Goal: Task Accomplishment & Management: Manage account settings

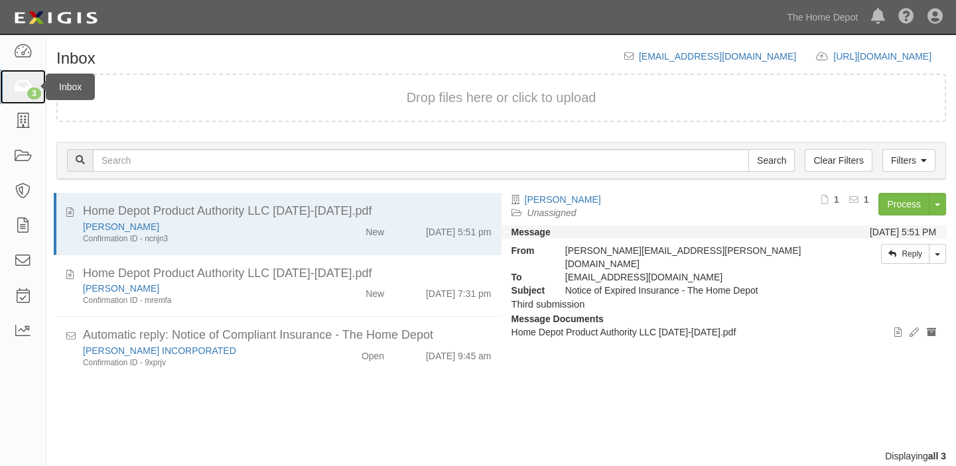
click at [17, 82] on icon at bounding box center [22, 87] width 19 height 15
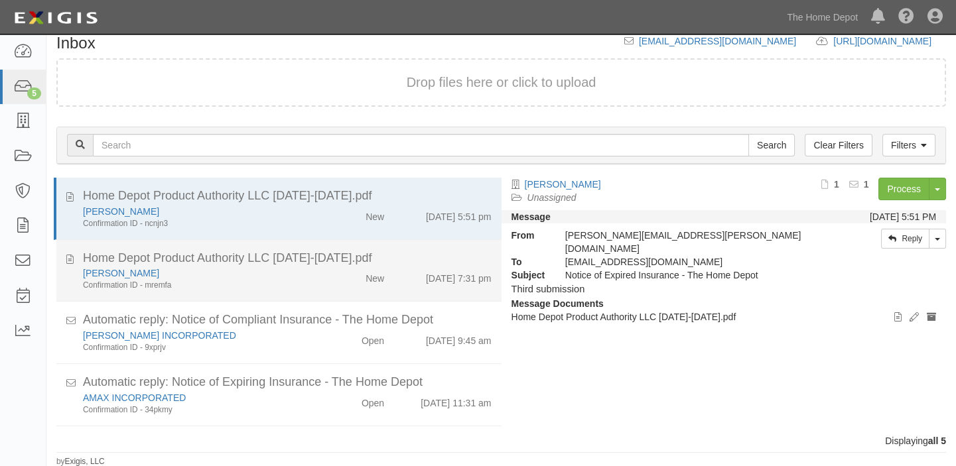
click at [314, 251] on div "Home Depot Product Authority LLC 2025-2026.pdf" at bounding box center [287, 258] width 409 height 17
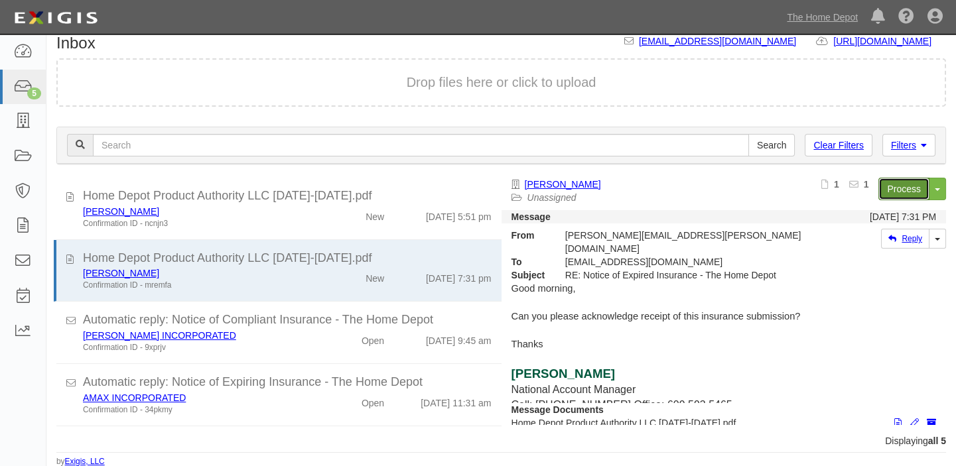
click at [918, 192] on link "Process" at bounding box center [903, 189] width 51 height 23
click at [832, 23] on link "The Home Depot" at bounding box center [822, 17] width 84 height 27
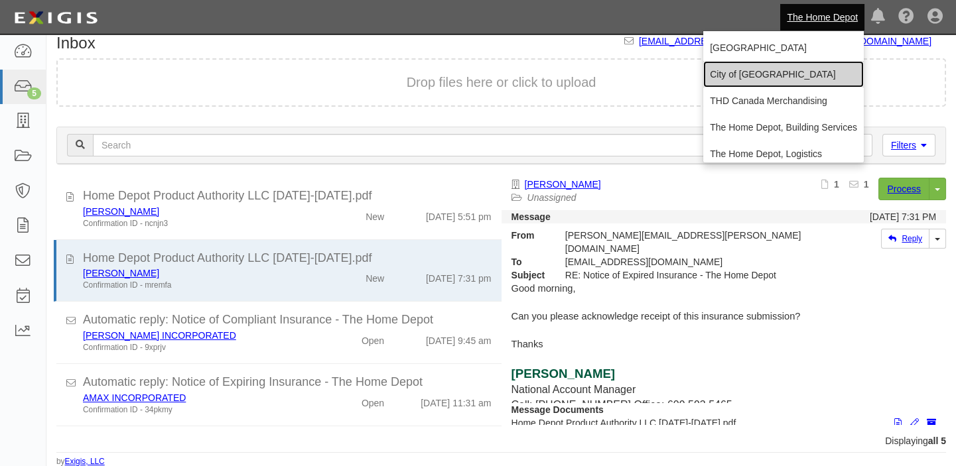
click at [815, 67] on link "City of [GEOGRAPHIC_DATA]" at bounding box center [783, 74] width 160 height 27
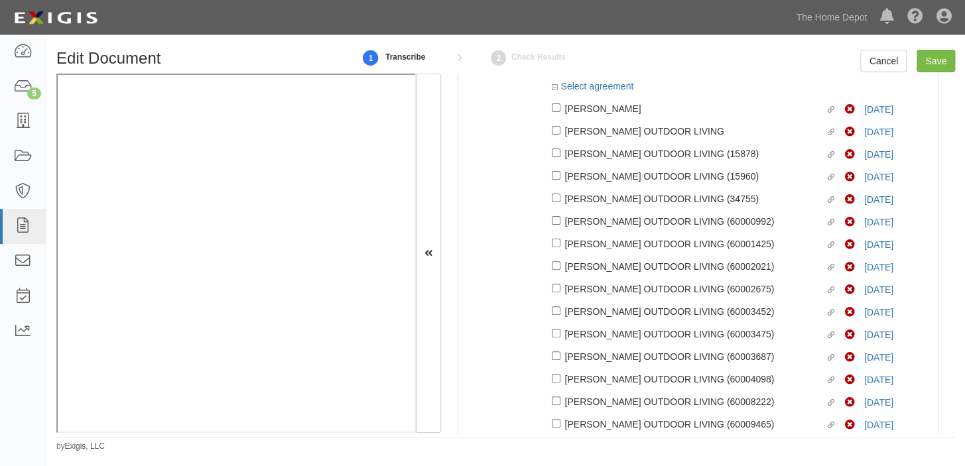
scroll to position [120, 0]
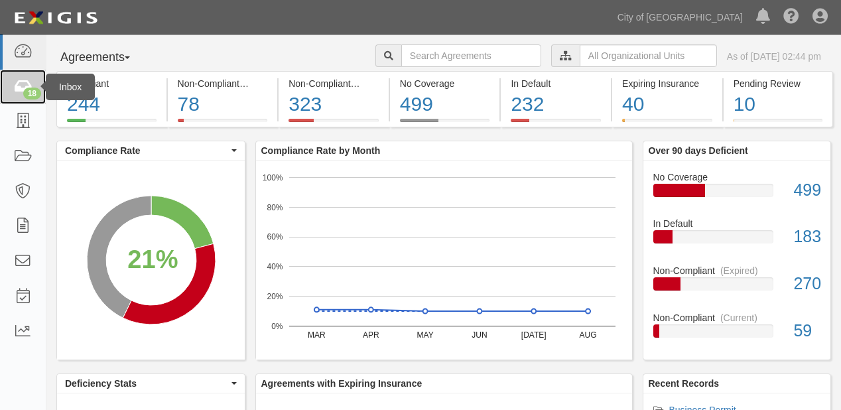
click at [6, 76] on link "18" at bounding box center [23, 87] width 46 height 35
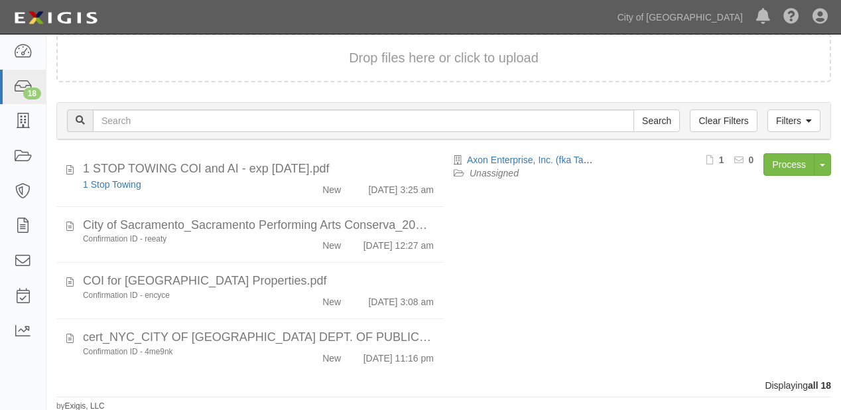
scroll to position [834, 0]
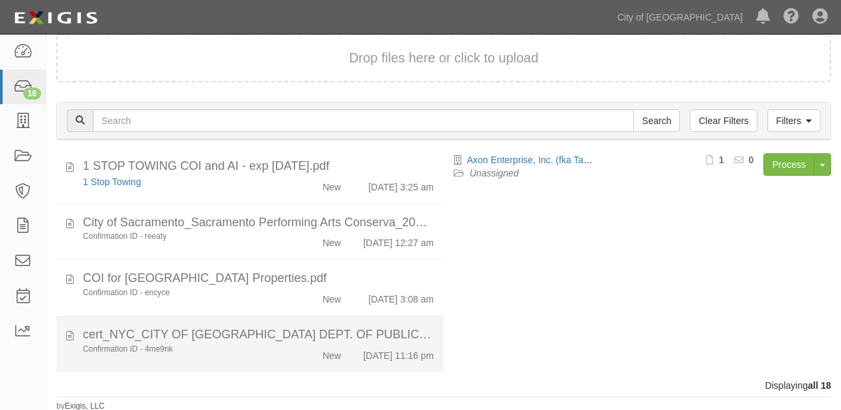
click at [260, 337] on div "cert_NYC_CITY OF SACRAMENTO DEPT. OF PUBLIC WORKS_12322457_2.pdf" at bounding box center [258, 334] width 351 height 17
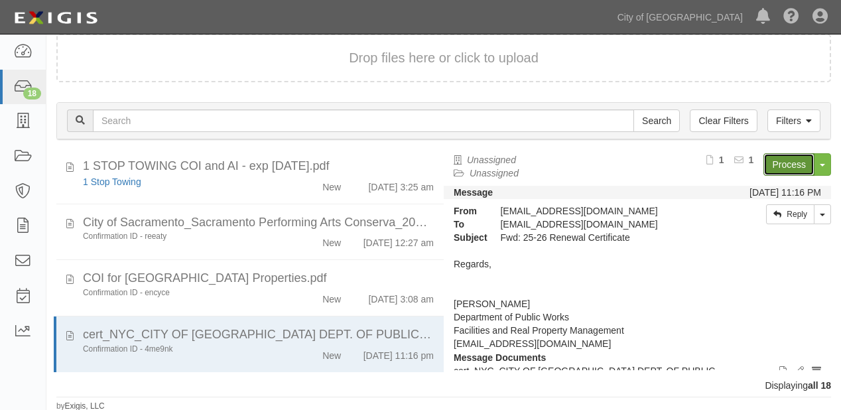
click at [767, 161] on link "Process" at bounding box center [788, 164] width 51 height 23
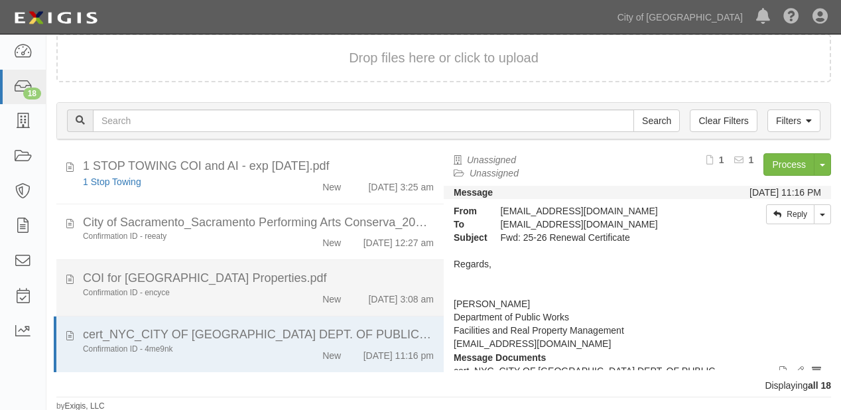
click at [285, 281] on div "COI for [GEOGRAPHIC_DATA] Properties.pdf" at bounding box center [258, 278] width 351 height 17
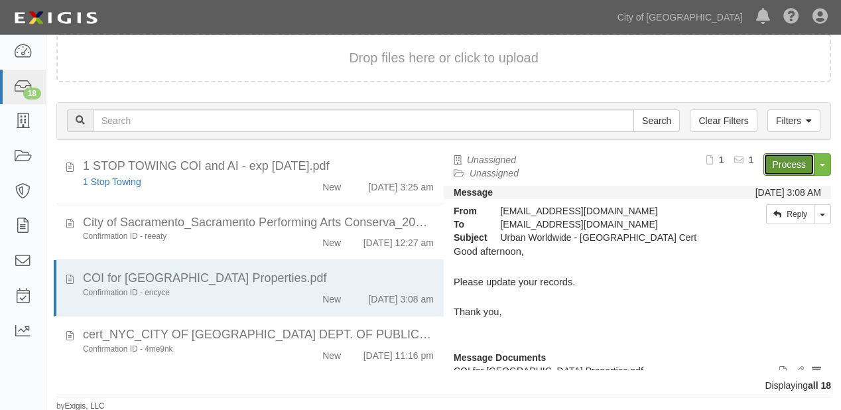
click at [777, 164] on link "Process" at bounding box center [788, 164] width 51 height 23
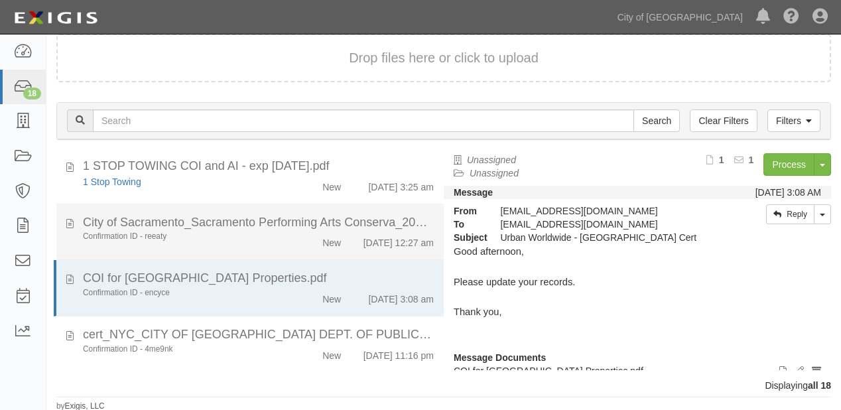
click at [277, 225] on div "City of Sacramento_Sacramento Performing Arts Conserva_2025.pdf" at bounding box center [258, 222] width 351 height 17
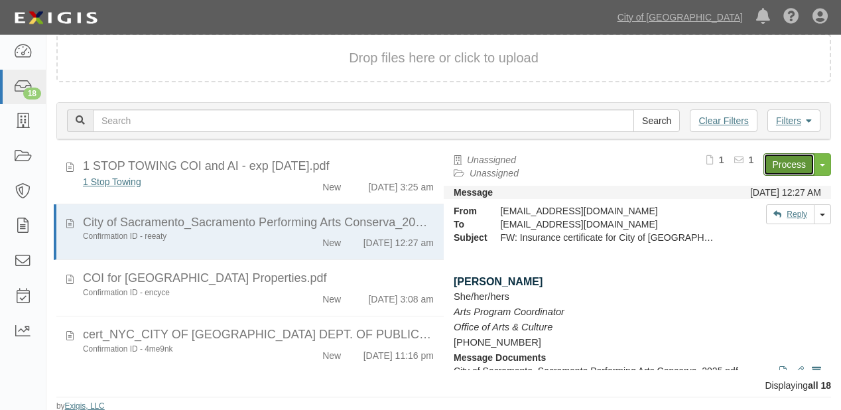
click at [798, 157] on link "Process" at bounding box center [788, 164] width 51 height 23
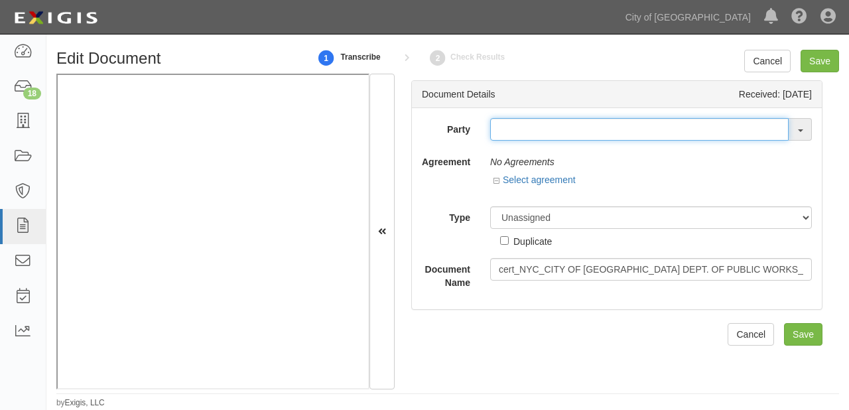
click at [523, 123] on input "text" at bounding box center [639, 129] width 298 height 23
type input "mesa"
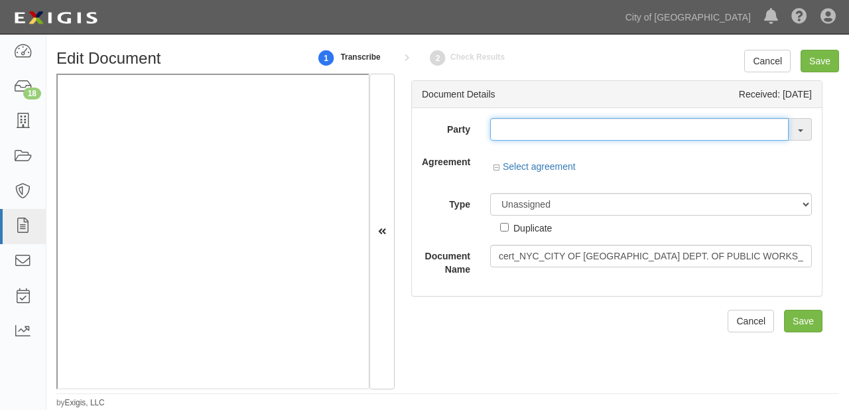
click at [528, 131] on input "text" at bounding box center [639, 129] width 298 height 23
type input "emcor"
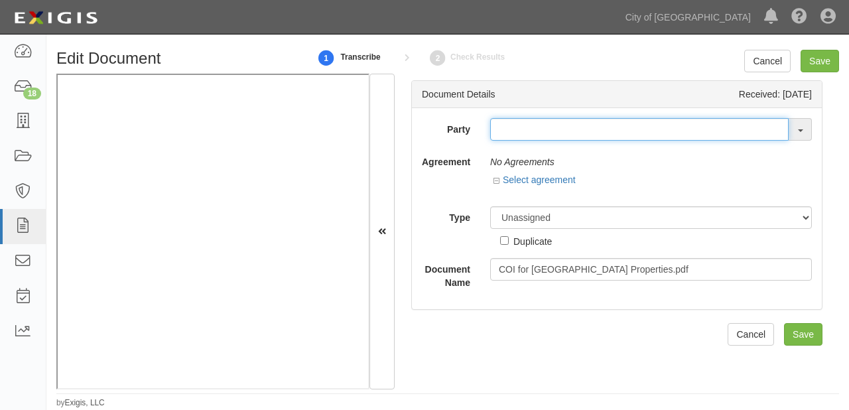
click at [533, 133] on input "text" at bounding box center [639, 129] width 298 height 23
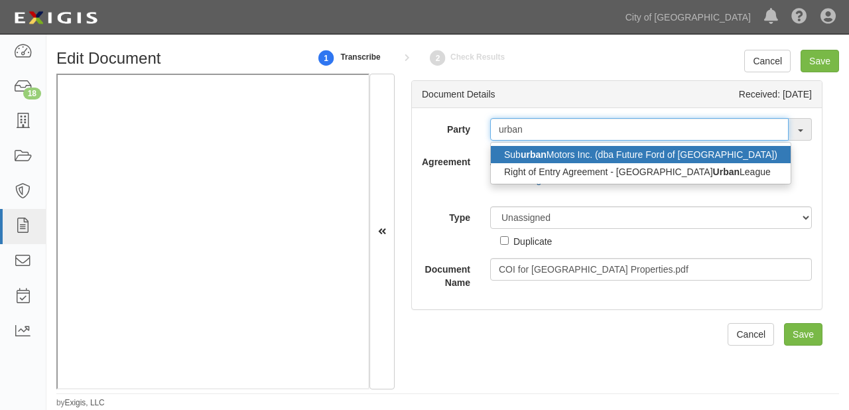
type input "urban w"
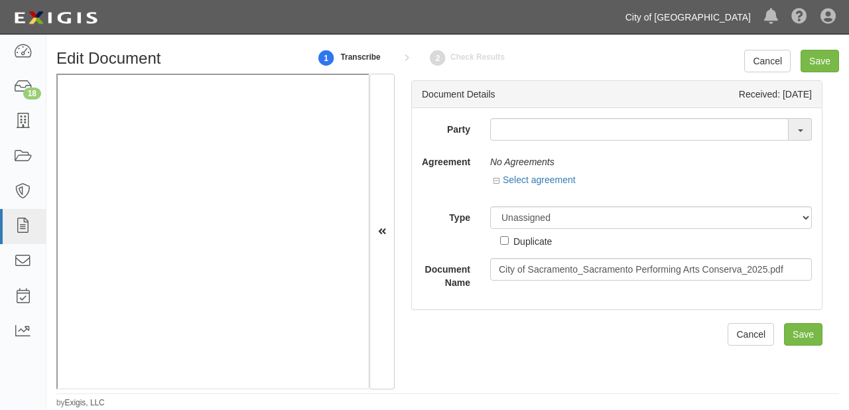
click at [719, 24] on link "City of [GEOGRAPHIC_DATA]" at bounding box center [688, 17] width 139 height 27
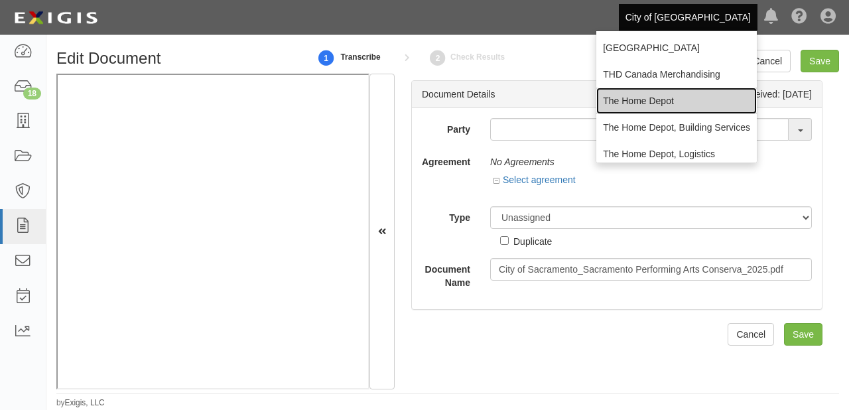
click at [659, 100] on link "The Home Depot" at bounding box center [676, 101] width 160 height 27
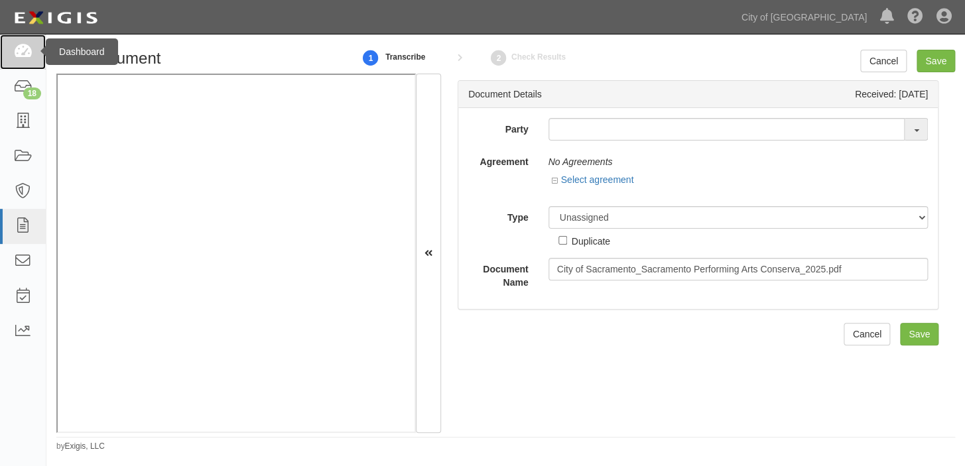
click at [23, 48] on icon at bounding box center [22, 51] width 19 height 15
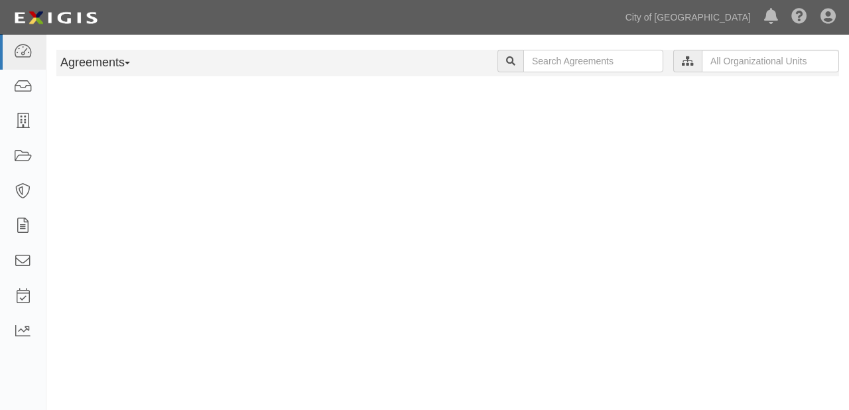
click at [745, 19] on link "City of [GEOGRAPHIC_DATA]" at bounding box center [688, 17] width 139 height 27
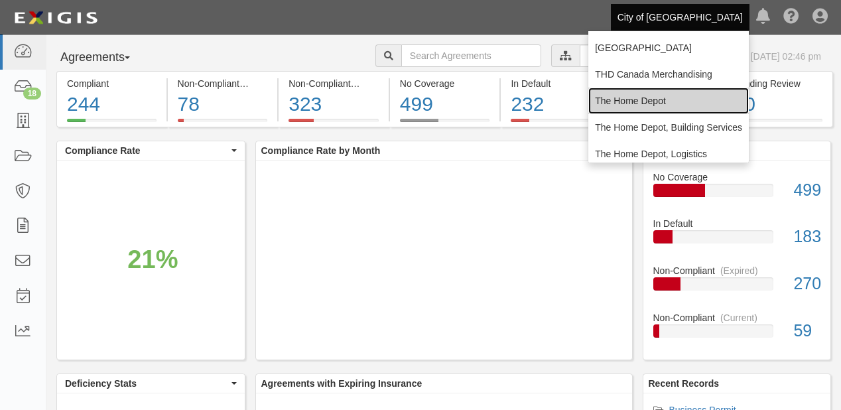
click at [652, 111] on link "The Home Depot" at bounding box center [668, 101] width 160 height 27
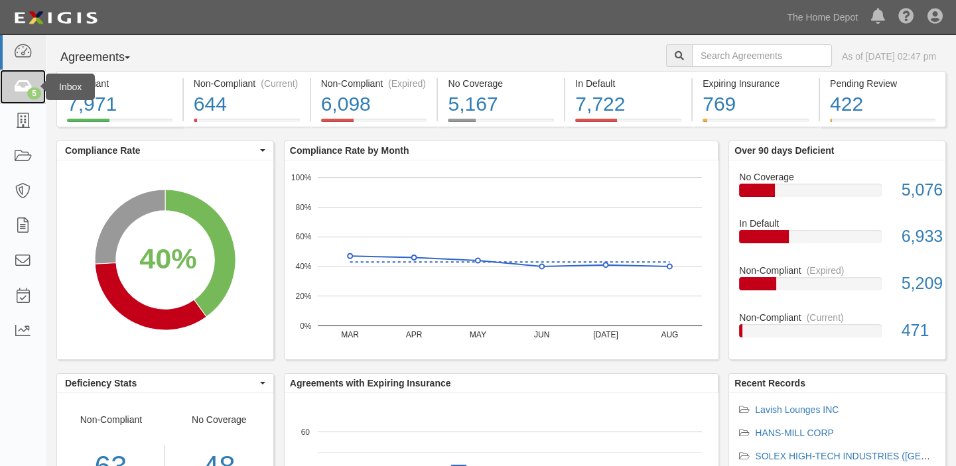
click at [0, 83] on link "5" at bounding box center [23, 87] width 46 height 35
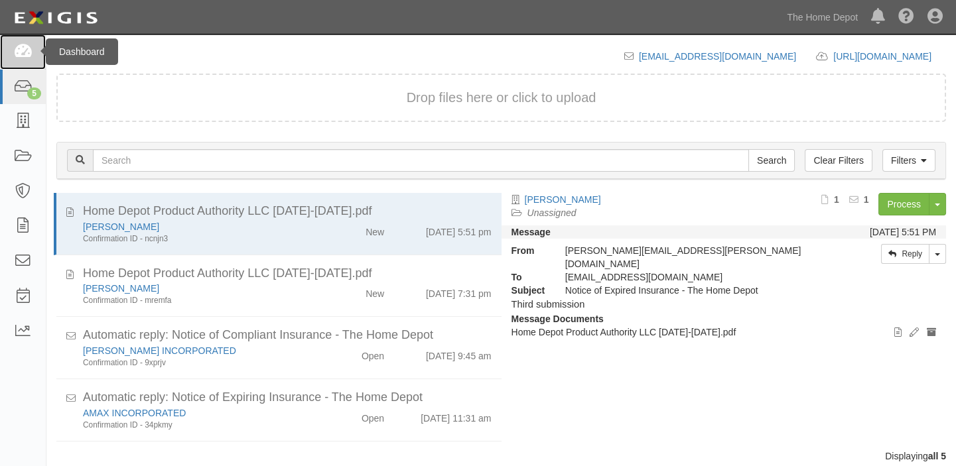
click at [13, 56] on icon at bounding box center [22, 51] width 19 height 15
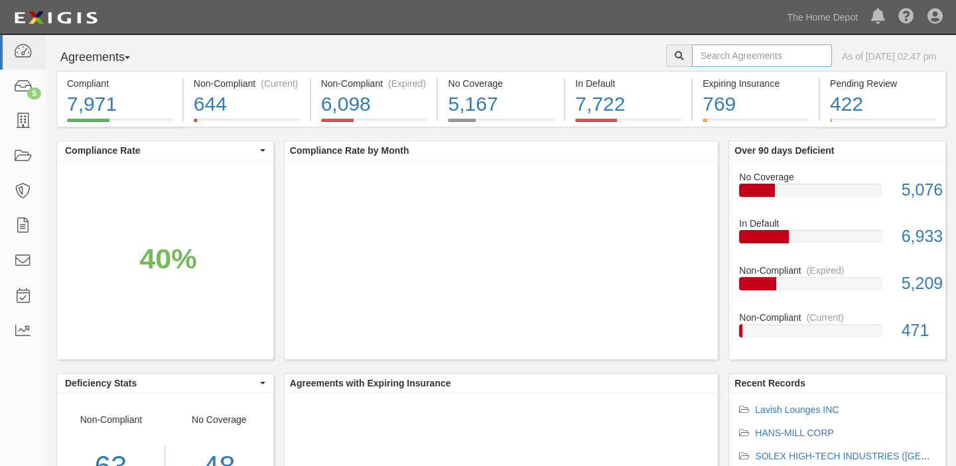
click at [695, 57] on input "text" at bounding box center [762, 55] width 140 height 23
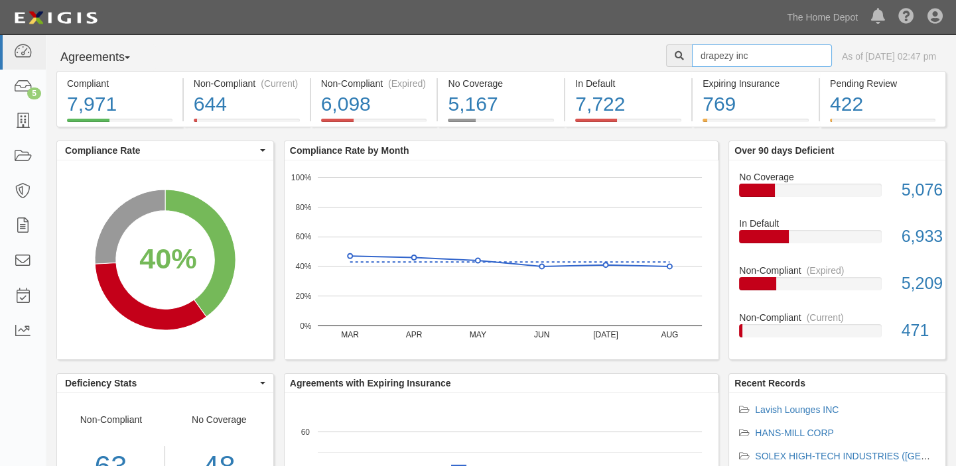
drag, startPoint x: 755, startPoint y: 51, endPoint x: 533, endPoint y: 46, distance: 222.2
click at [533, 46] on div "Agreements Parties Agreements Coverages drapezy inc As of Sep 09, 2025 02:47 pm" at bounding box center [500, 57] width 909 height 27
drag, startPoint x: 758, startPoint y: 53, endPoint x: 383, endPoint y: 62, distance: 374.8
click at [383, 62] on div "Agreements Parties Agreements Coverages ponderosa wood llc As of Sep 09, 2025 0…" at bounding box center [500, 57] width 909 height 27
drag, startPoint x: 753, startPoint y: 58, endPoint x: 428, endPoint y: 52, distance: 324.3
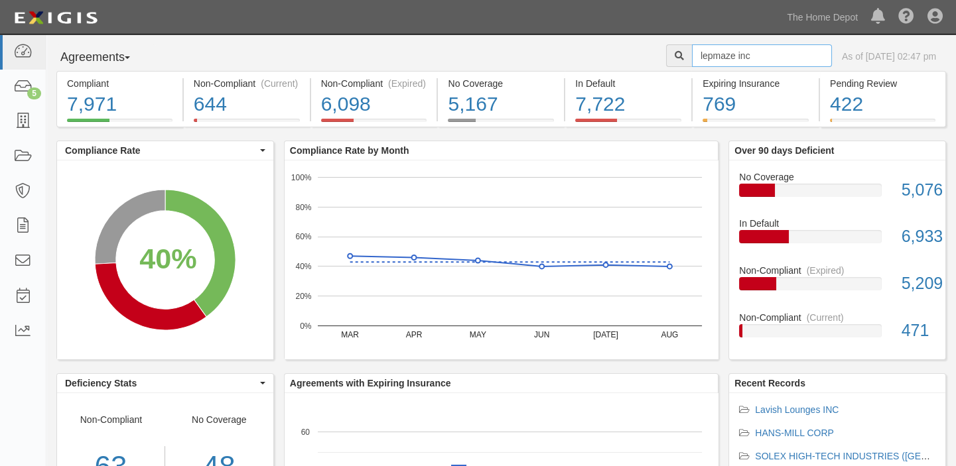
click at [428, 52] on div "Agreements Parties Agreements Coverages lepmaze inc As of Sep 09, 2025 02:47 pm" at bounding box center [500, 57] width 909 height 27
type input "thompson traders inc"
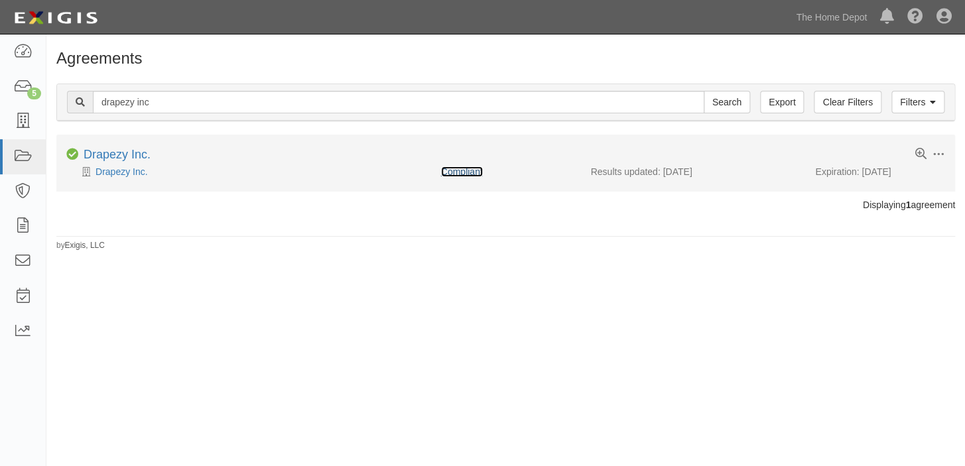
click at [444, 170] on link "Compliant" at bounding box center [462, 171] width 42 height 11
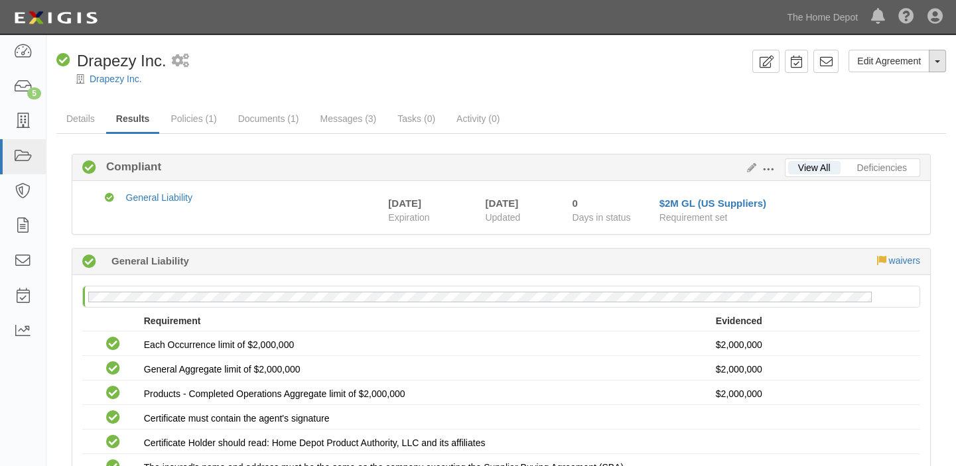
click at [933, 64] on button "Toggle Agreement Dropdown" at bounding box center [936, 61] width 17 height 23
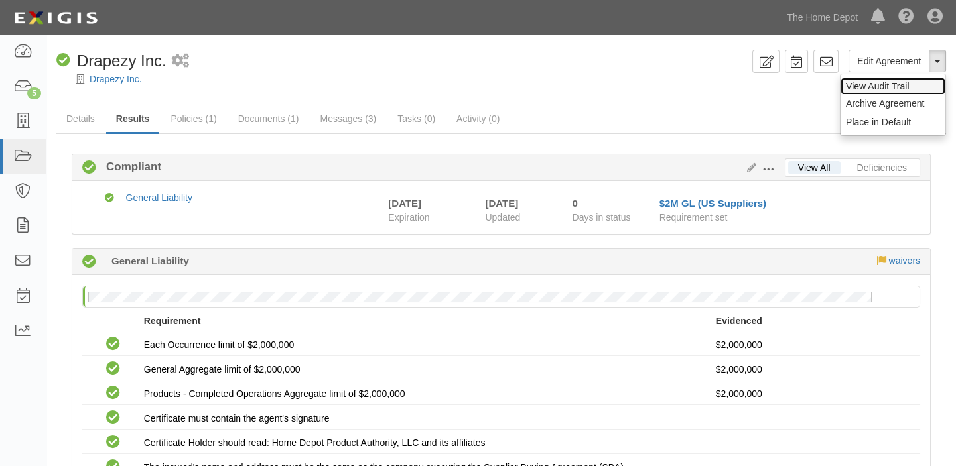
click at [918, 86] on link "View Audit Trail" at bounding box center [892, 86] width 105 height 17
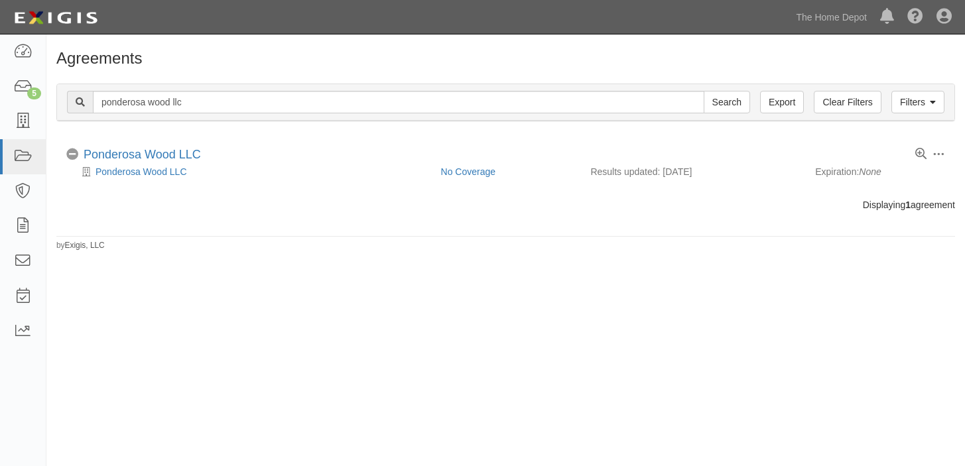
click at [489, 170] on link "No Coverage" at bounding box center [468, 171] width 55 height 11
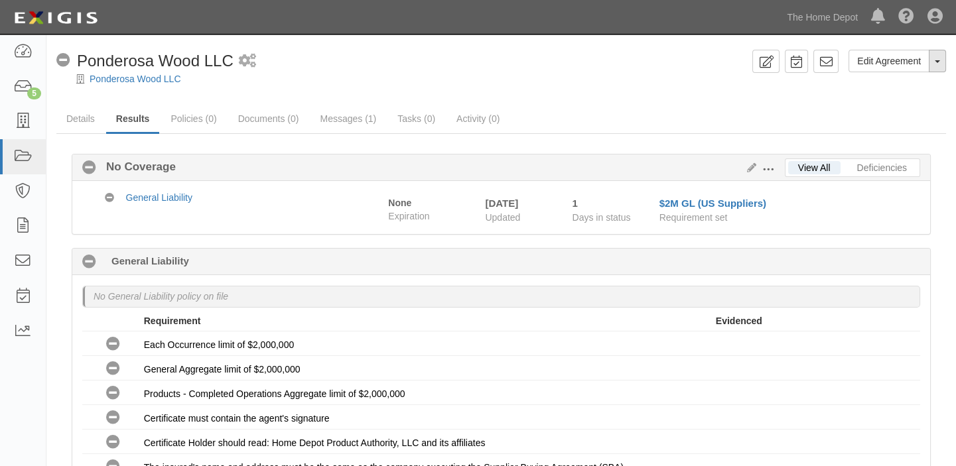
click at [934, 65] on button "Toggle Agreement Dropdown" at bounding box center [936, 61] width 17 height 23
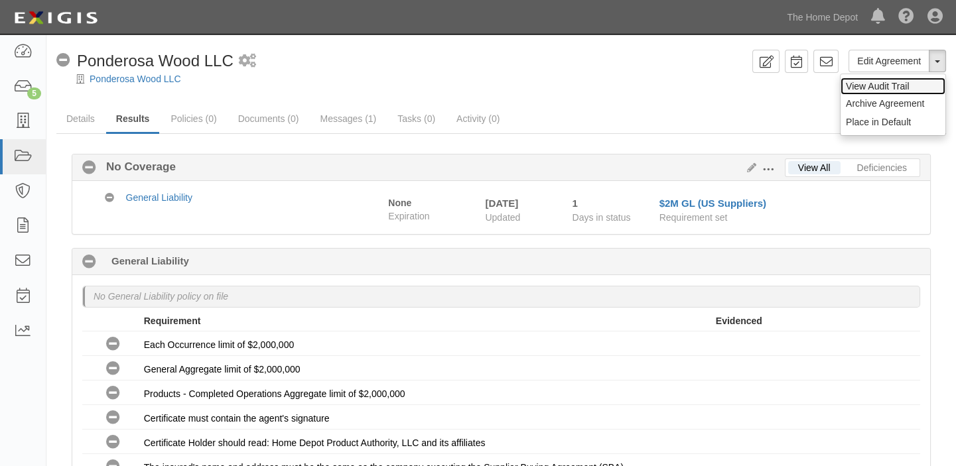
click at [912, 80] on link "View Audit Trail" at bounding box center [892, 86] width 105 height 17
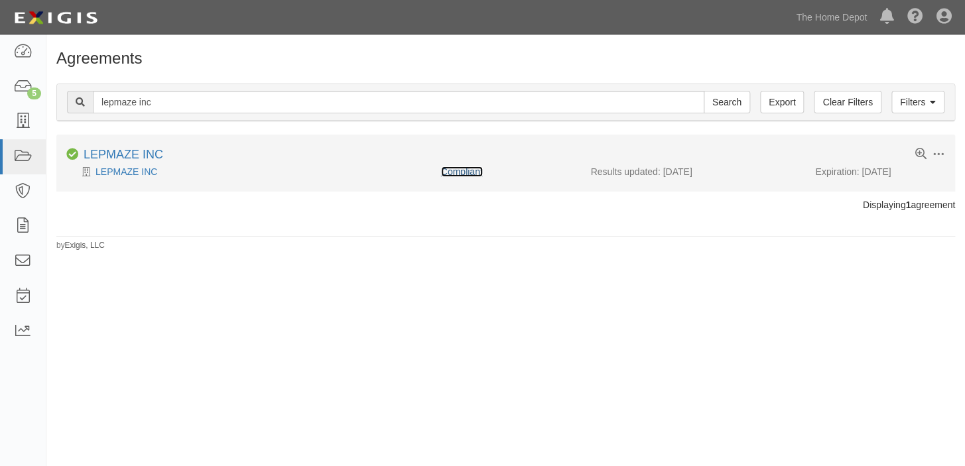
click at [451, 174] on link "Compliant" at bounding box center [462, 171] width 42 height 11
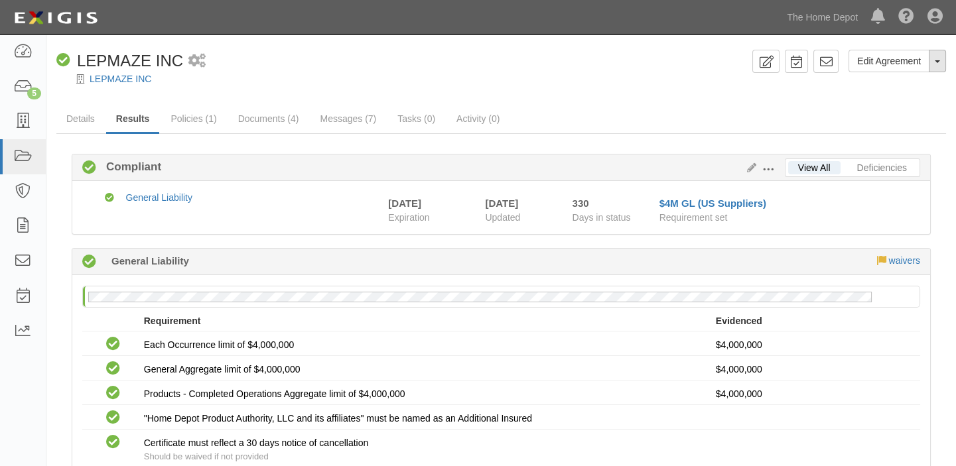
click at [939, 62] on span "button" at bounding box center [936, 61] width 5 height 3
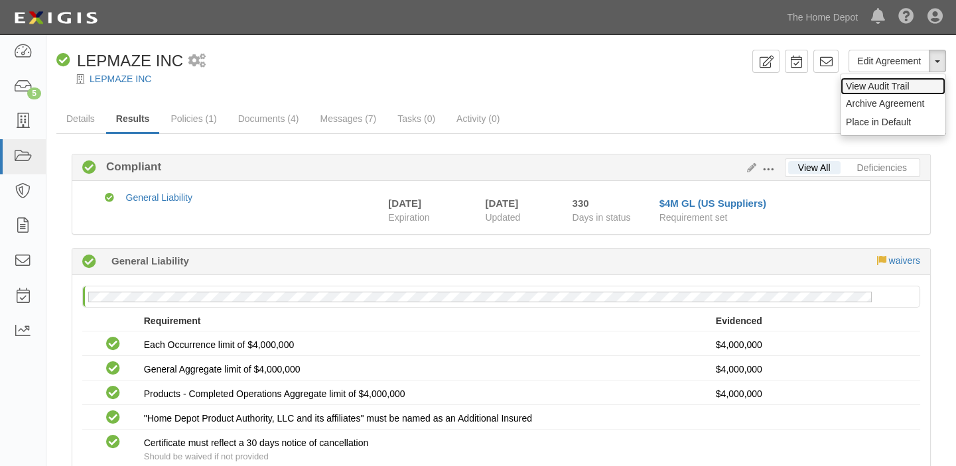
click at [892, 83] on link "View Audit Trail" at bounding box center [892, 86] width 105 height 17
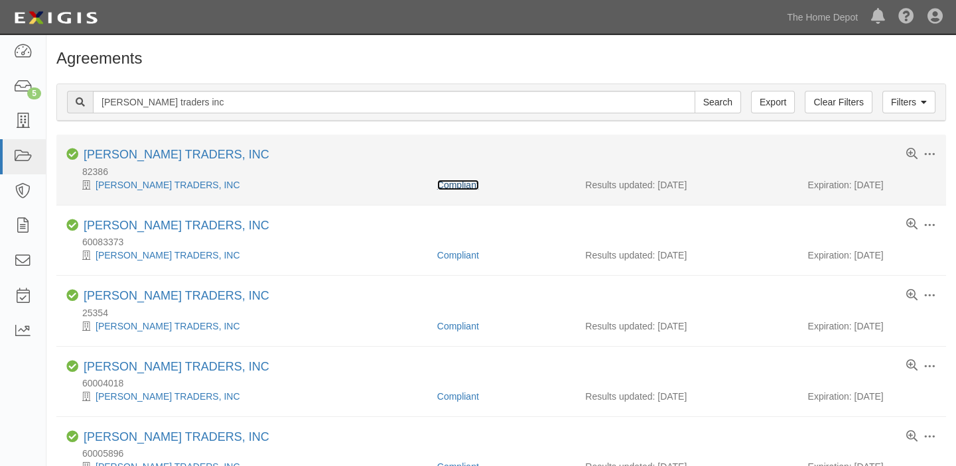
click at [454, 186] on link "Compliant" at bounding box center [458, 185] width 42 height 11
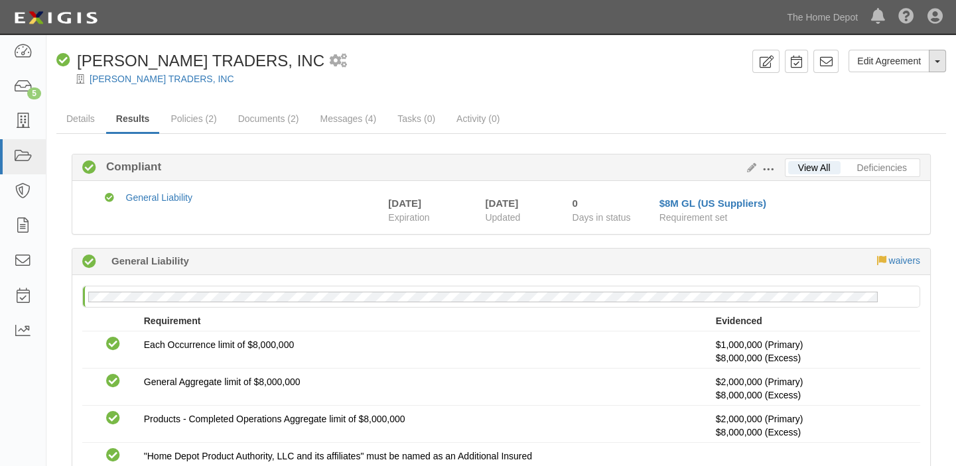
click at [934, 66] on button "Toggle Agreement Dropdown" at bounding box center [936, 61] width 17 height 23
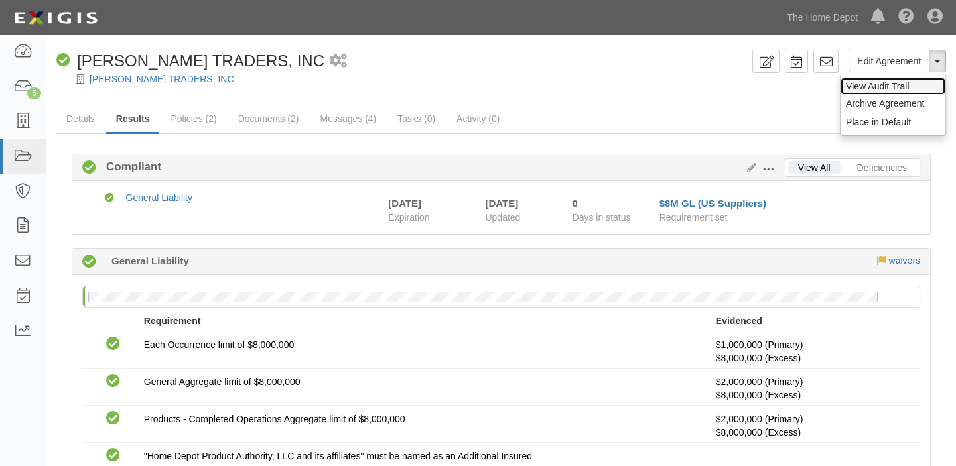
click at [906, 87] on link "View Audit Trail" at bounding box center [892, 86] width 105 height 17
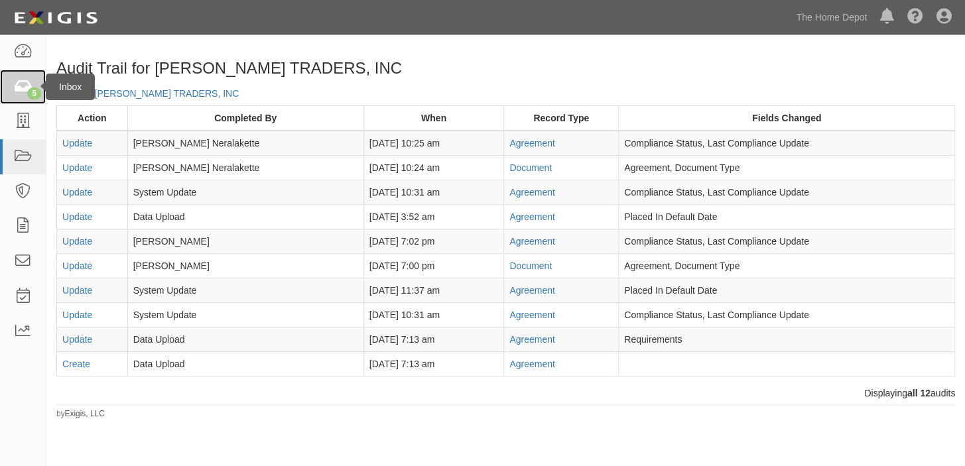
click at [15, 85] on icon at bounding box center [22, 87] width 19 height 15
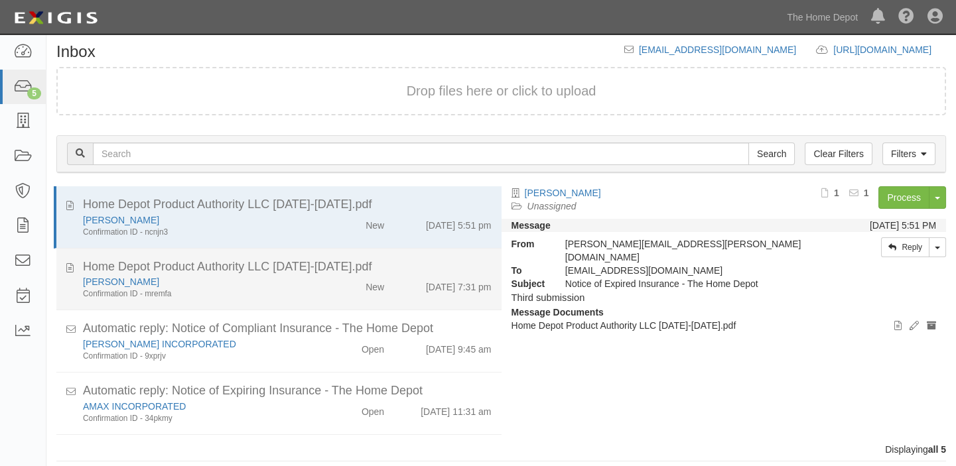
scroll to position [15, 0]
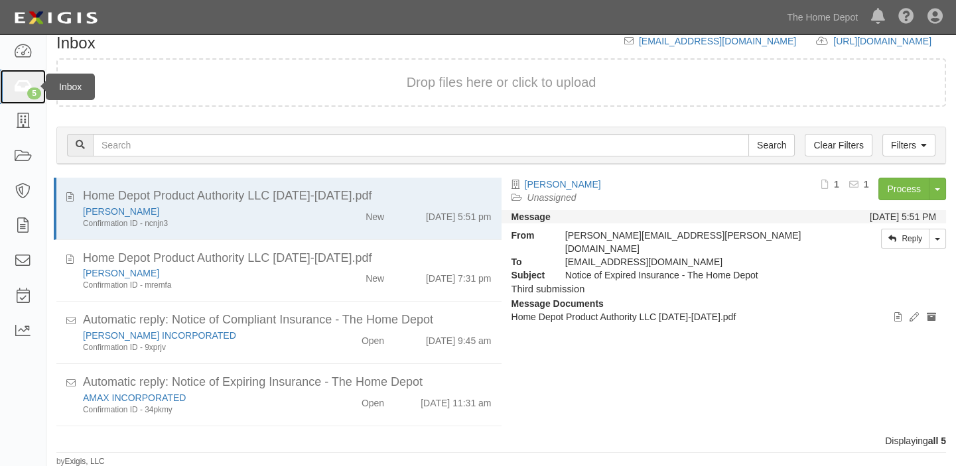
click at [0, 78] on link "5" at bounding box center [23, 87] width 46 height 35
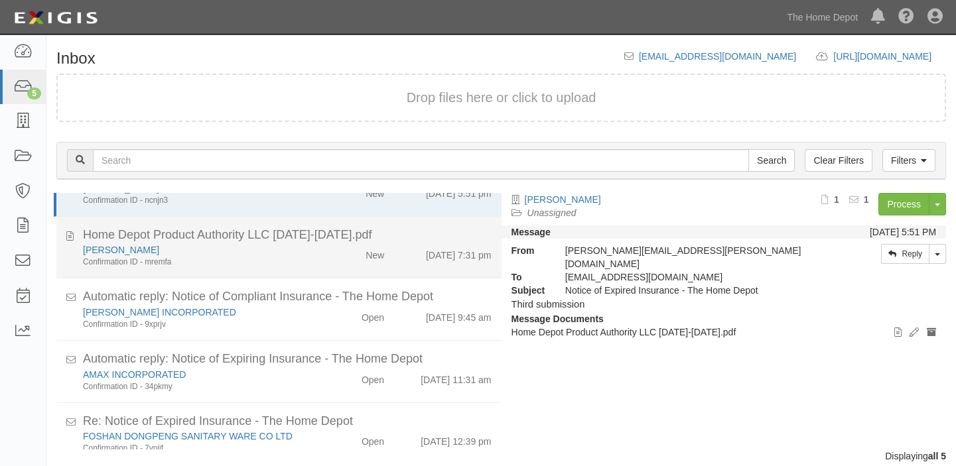
scroll to position [60, 0]
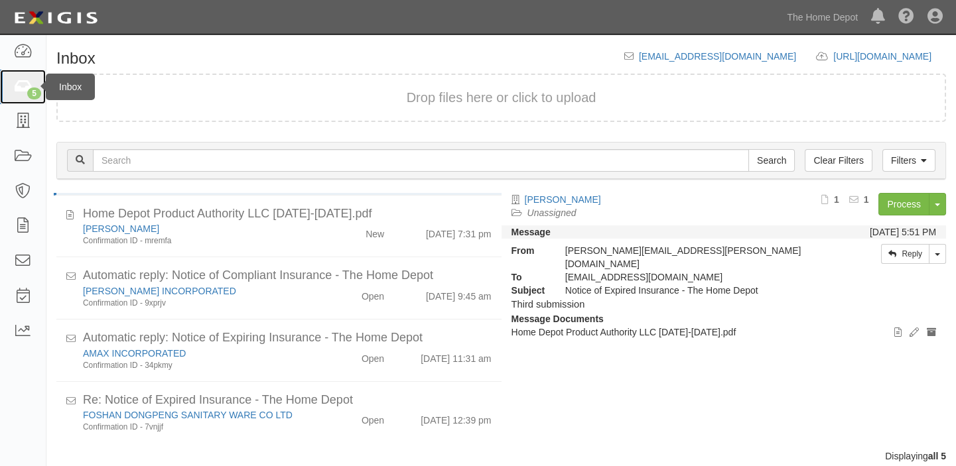
click at [33, 90] on div "5" at bounding box center [34, 94] width 14 height 12
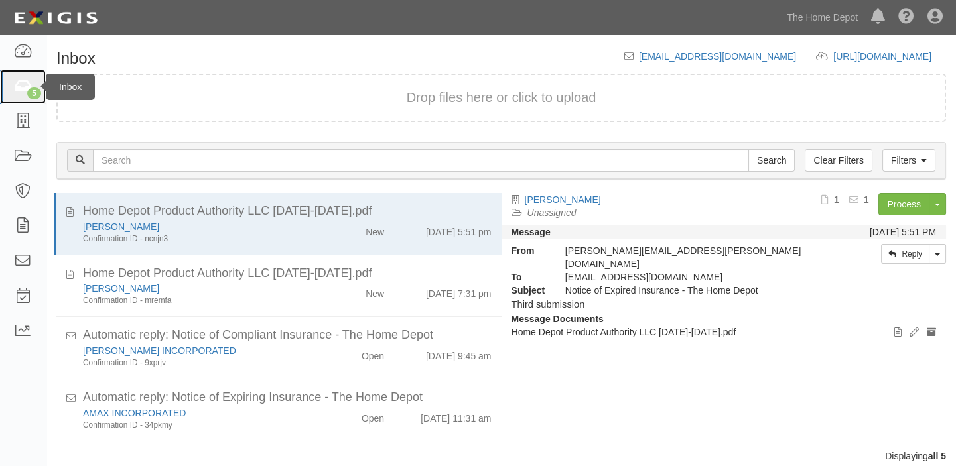
click at [5, 72] on link "5" at bounding box center [23, 87] width 46 height 35
click at [13, 91] on icon at bounding box center [22, 87] width 19 height 15
click at [46, 82] on div "Inbox" at bounding box center [70, 87] width 49 height 27
click at [20, 84] on icon at bounding box center [22, 87] width 19 height 15
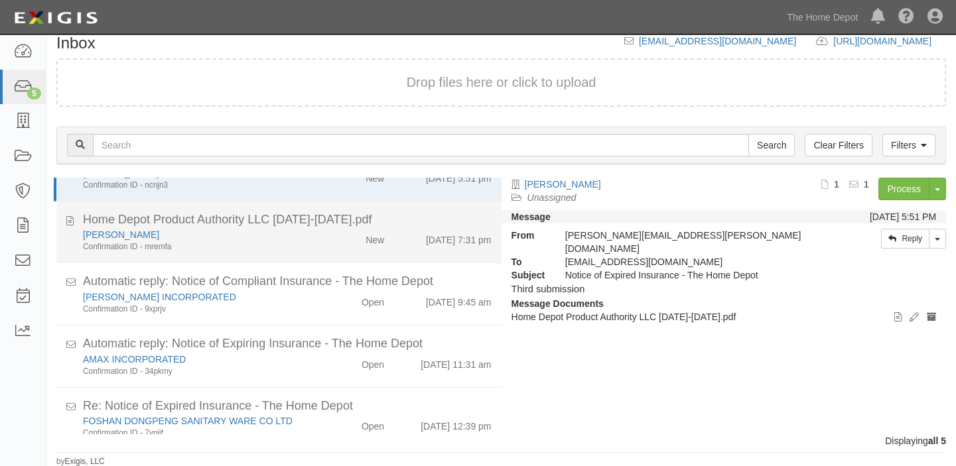
scroll to position [60, 0]
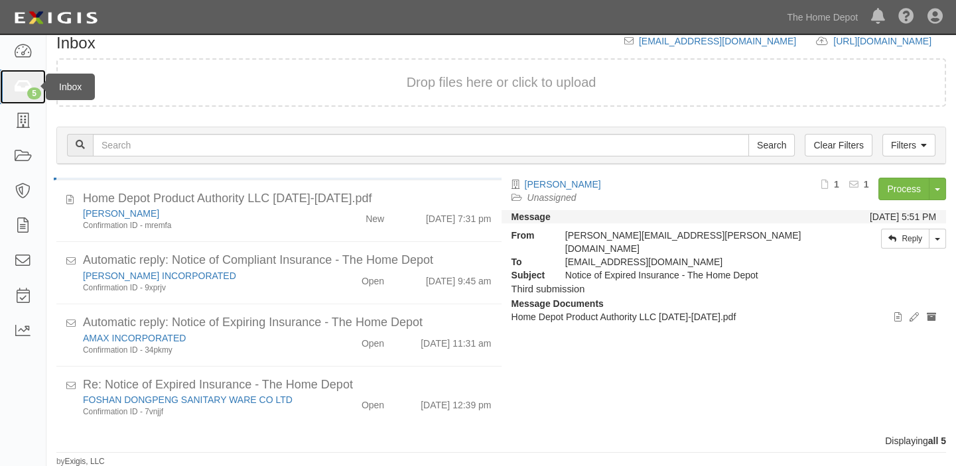
click at [30, 80] on icon at bounding box center [22, 87] width 19 height 15
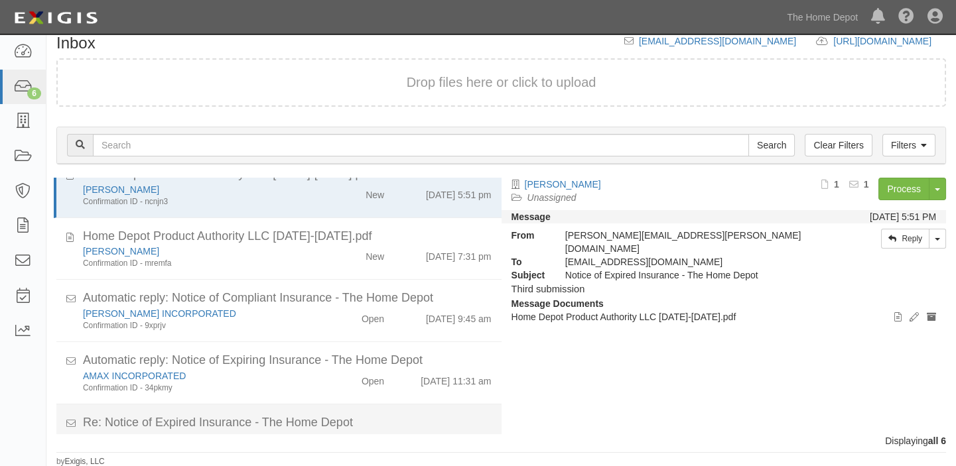
scroll to position [1, 0]
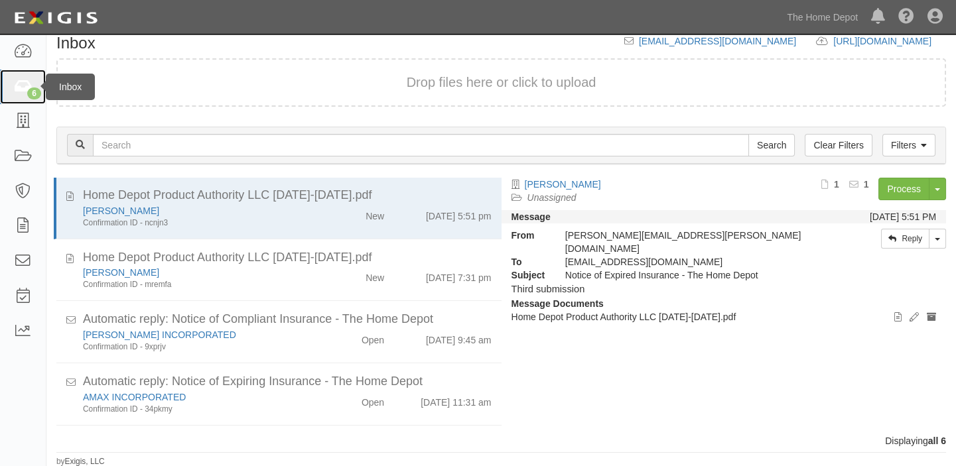
click at [23, 99] on link "6" at bounding box center [23, 87] width 46 height 35
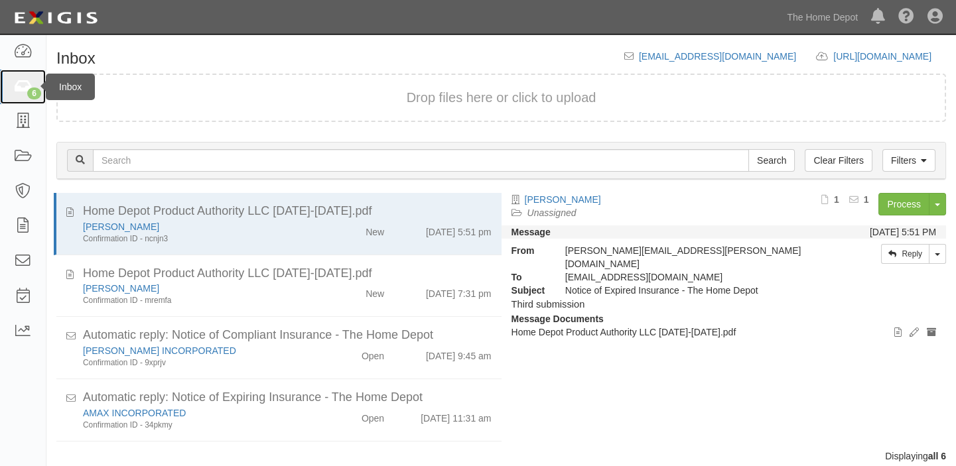
click at [0, 95] on link "6" at bounding box center [23, 87] width 46 height 35
click at [0, 90] on link "6" at bounding box center [23, 87] width 46 height 35
click at [4, 86] on link "6" at bounding box center [23, 87] width 46 height 35
click at [10, 95] on link "6" at bounding box center [23, 87] width 46 height 35
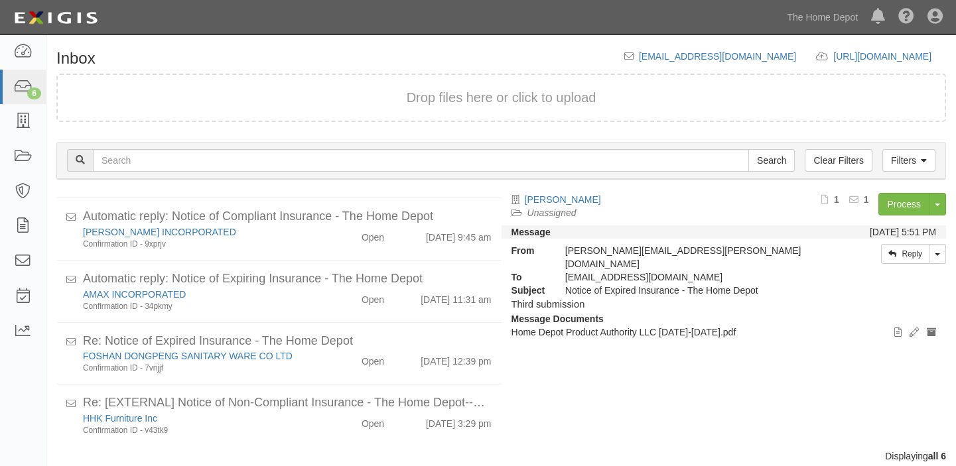
scroll to position [121, 0]
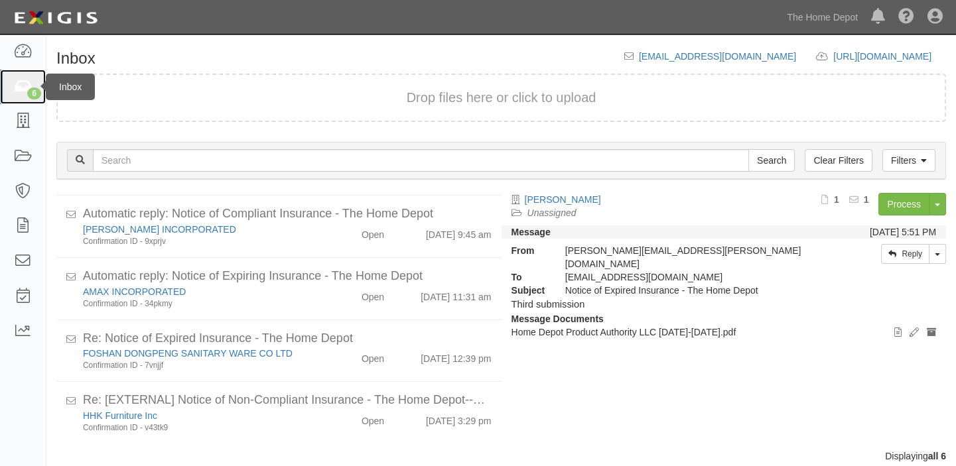
click at [0, 82] on link "6" at bounding box center [23, 87] width 46 height 35
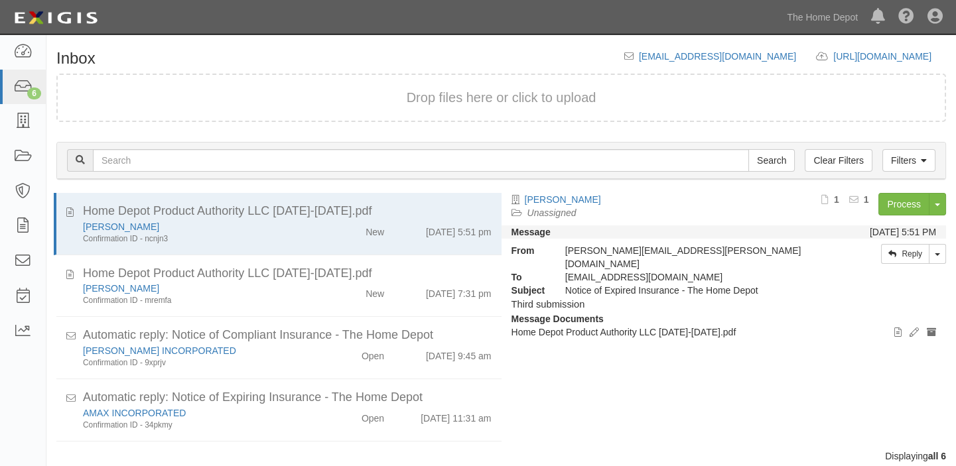
scroll to position [121, 0]
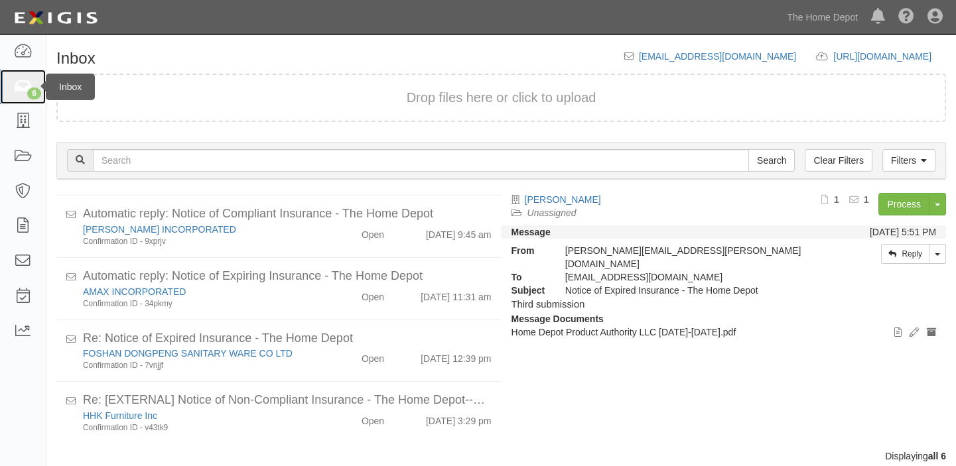
click at [26, 91] on icon at bounding box center [22, 87] width 19 height 15
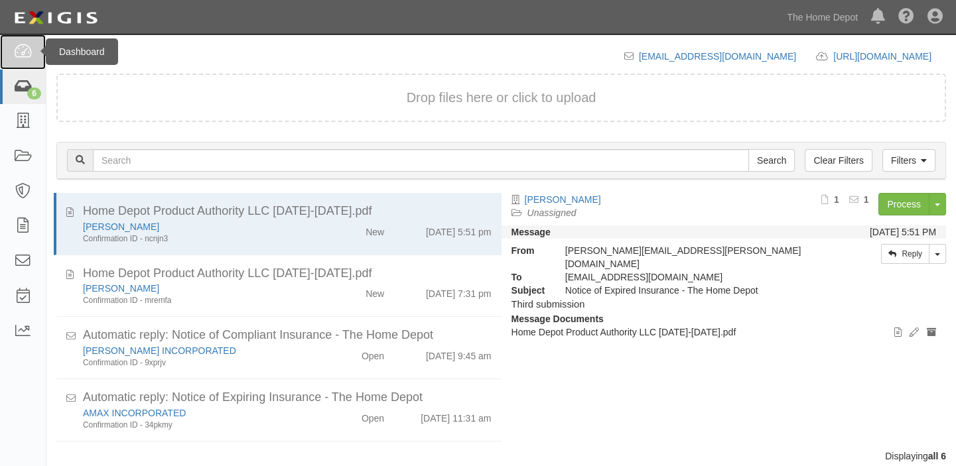
click at [13, 67] on link at bounding box center [23, 51] width 46 height 35
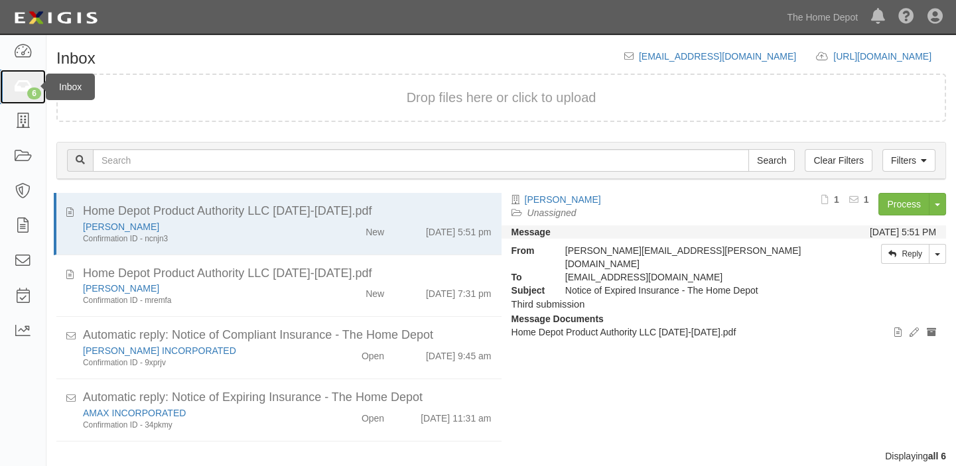
click at [18, 85] on icon at bounding box center [22, 87] width 19 height 15
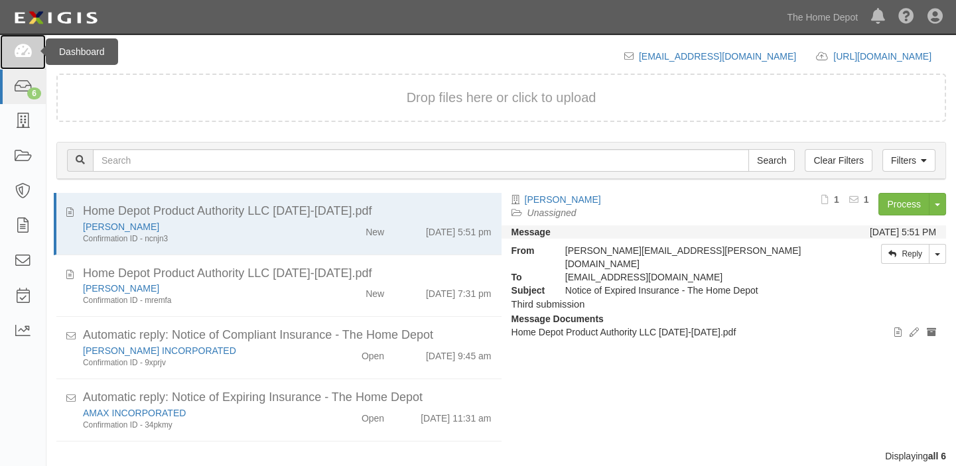
click at [29, 66] on link at bounding box center [23, 51] width 46 height 35
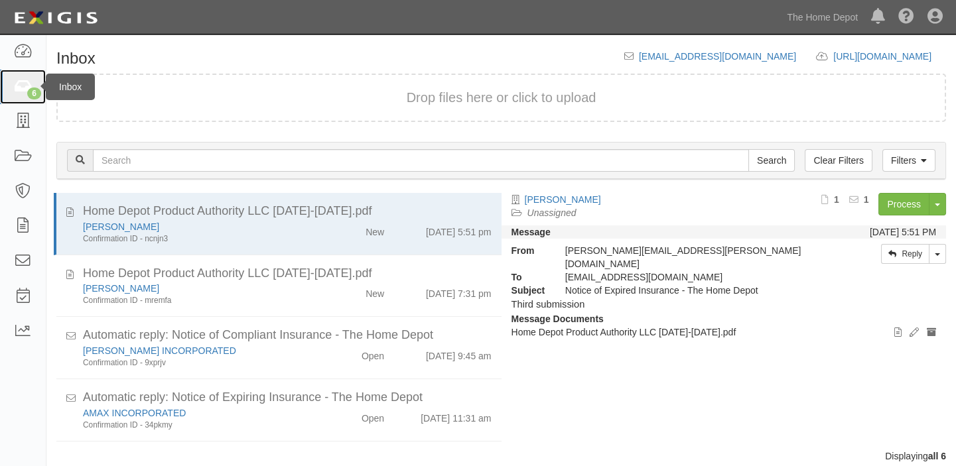
click at [27, 92] on icon at bounding box center [22, 87] width 19 height 15
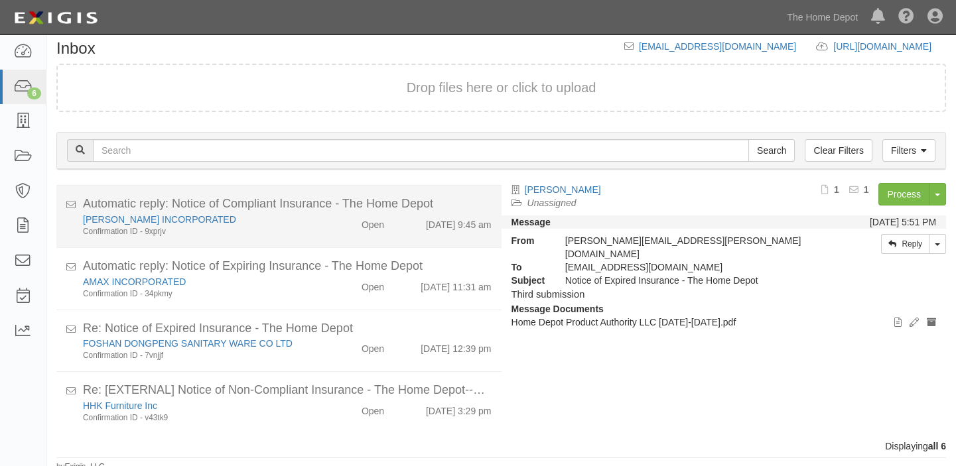
scroll to position [15, 0]
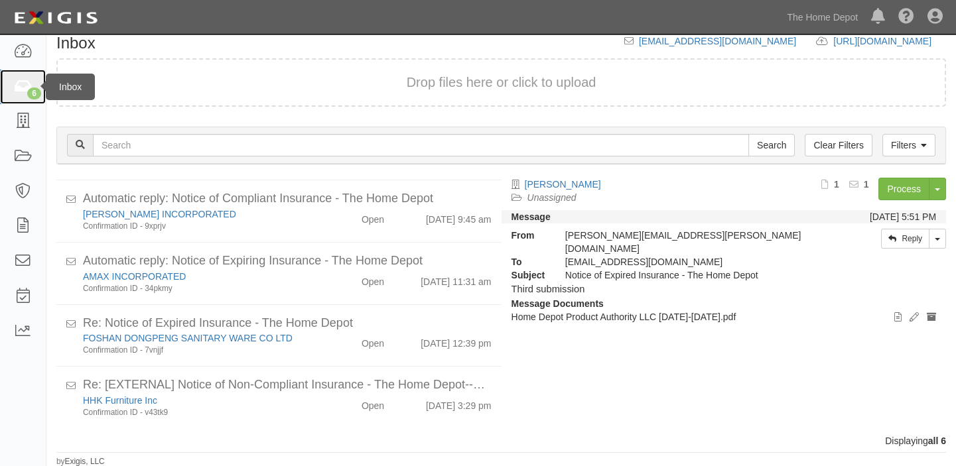
click at [12, 74] on link "6" at bounding box center [23, 87] width 46 height 35
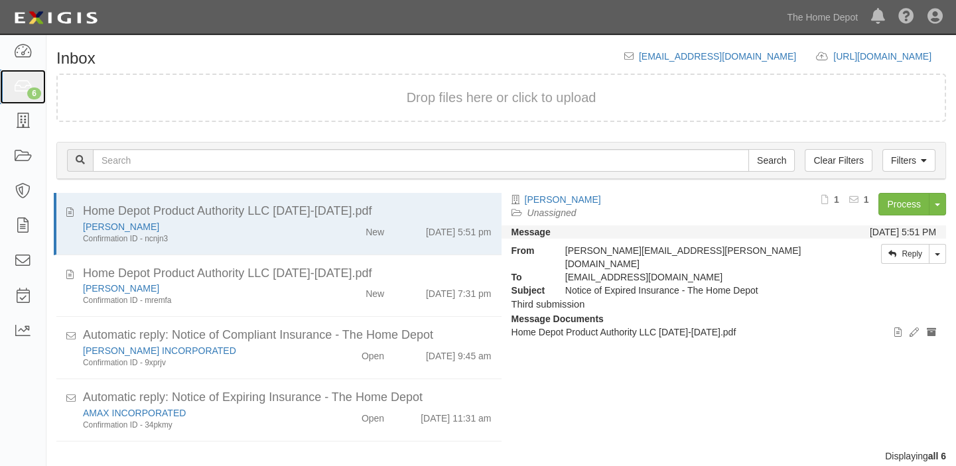
click at [12, 74] on link "6" at bounding box center [23, 87] width 46 height 35
click at [31, 90] on div "6" at bounding box center [34, 94] width 14 height 12
click at [23, 97] on link "6" at bounding box center [23, 87] width 46 height 35
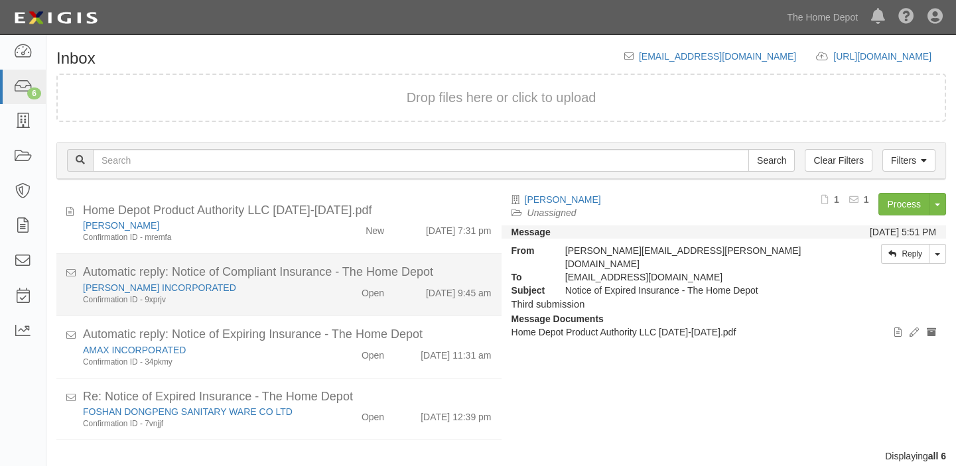
scroll to position [121, 0]
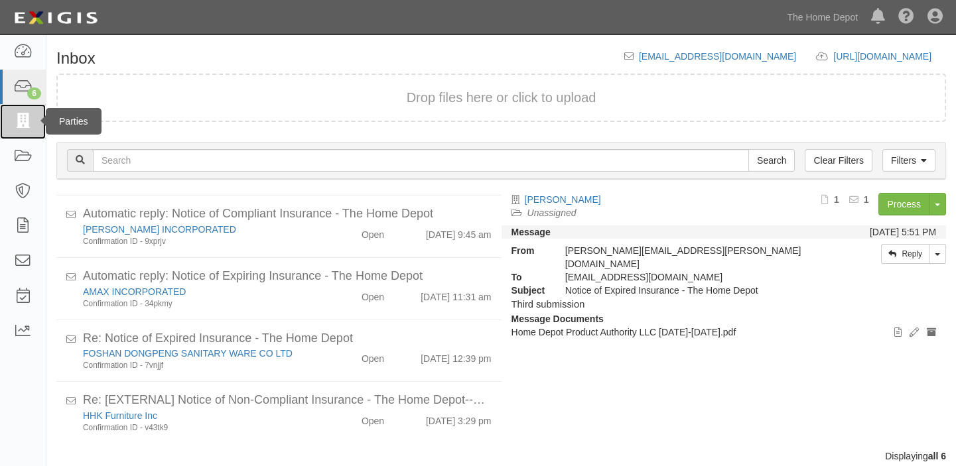
click at [0, 133] on link at bounding box center [23, 121] width 46 height 35
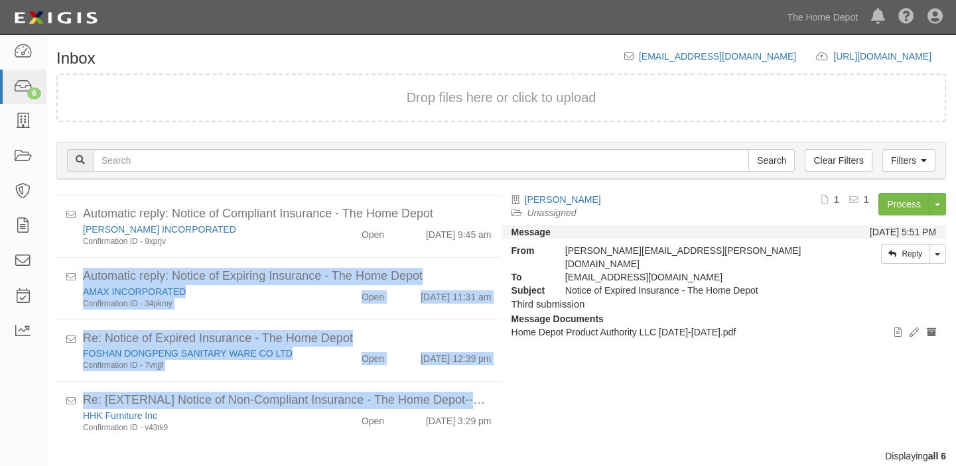
click at [54, 410] on div "Home Depot Product Authority LLC 2025-2026.pdf BARRETTE Confirmation ID - ncnjn…" at bounding box center [273, 321] width 455 height 257
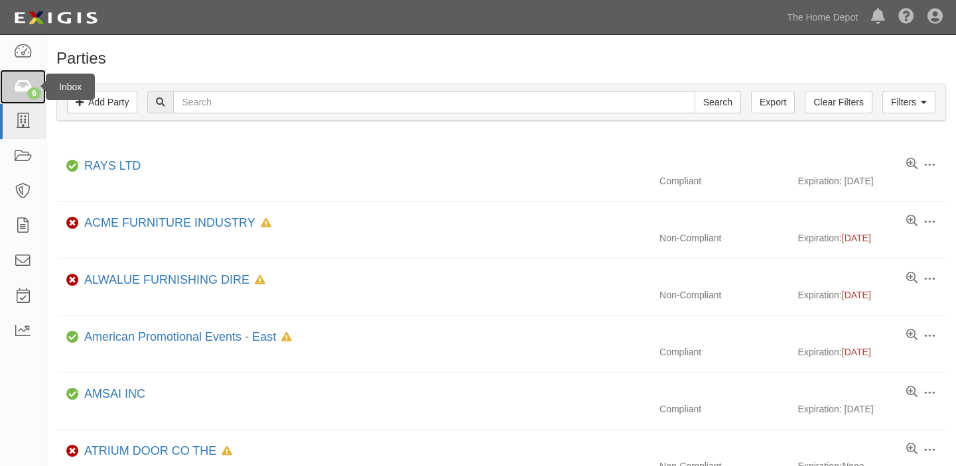
click at [5, 92] on link "6" at bounding box center [23, 87] width 46 height 35
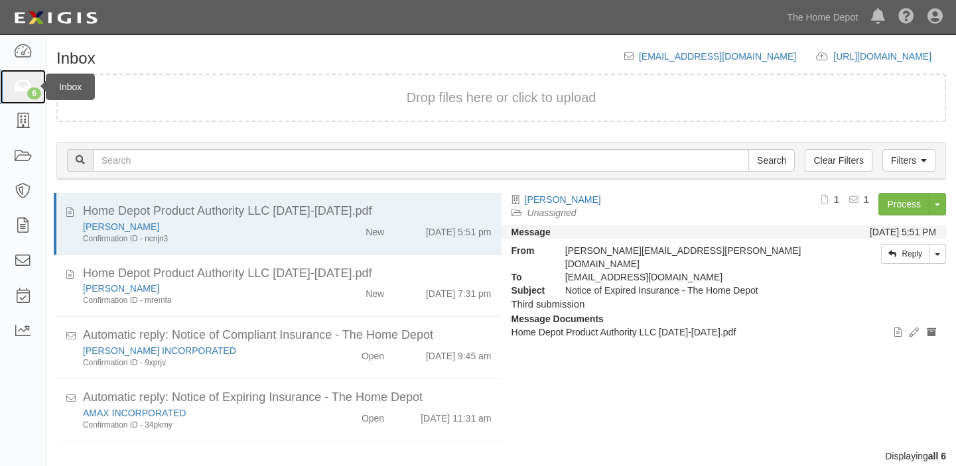
click at [11, 94] on link "6" at bounding box center [23, 87] width 46 height 35
click at [25, 86] on icon at bounding box center [22, 87] width 19 height 15
click at [12, 84] on link "6" at bounding box center [23, 87] width 46 height 35
click at [5, 86] on link "6" at bounding box center [23, 87] width 46 height 35
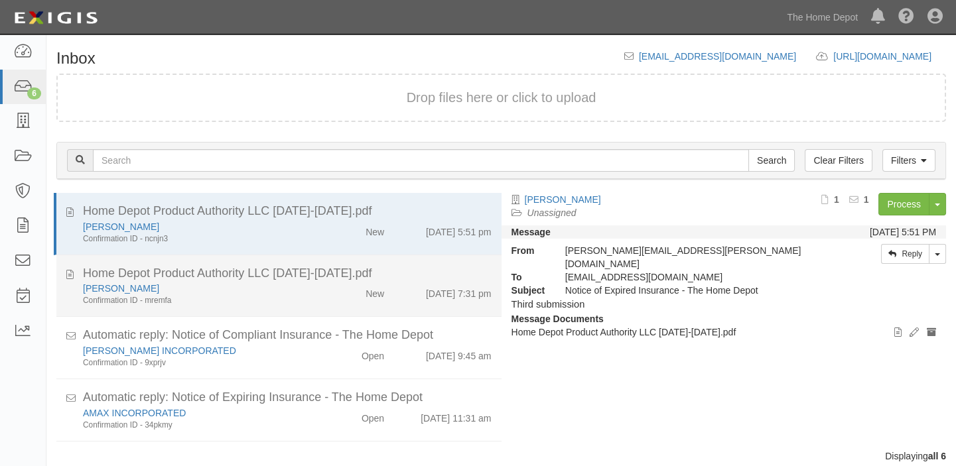
scroll to position [121, 0]
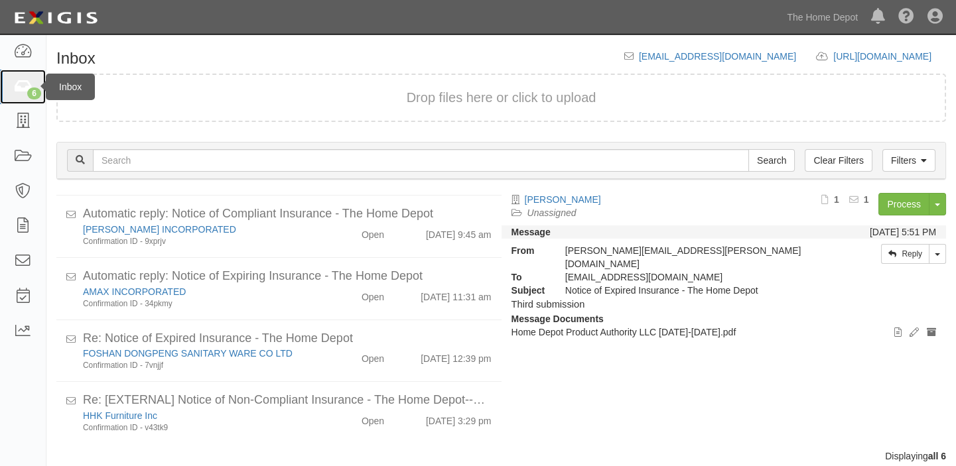
click at [38, 88] on div "6" at bounding box center [34, 94] width 14 height 12
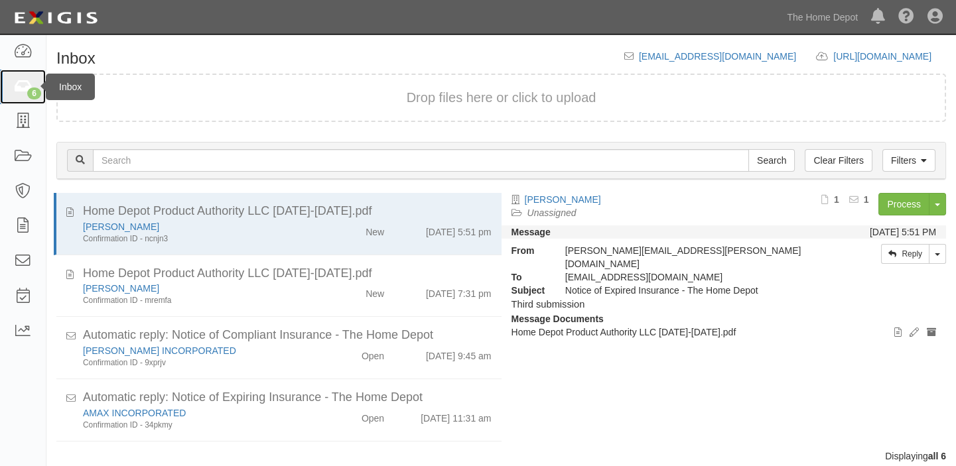
click at [38, 90] on div "6" at bounding box center [34, 94] width 14 height 12
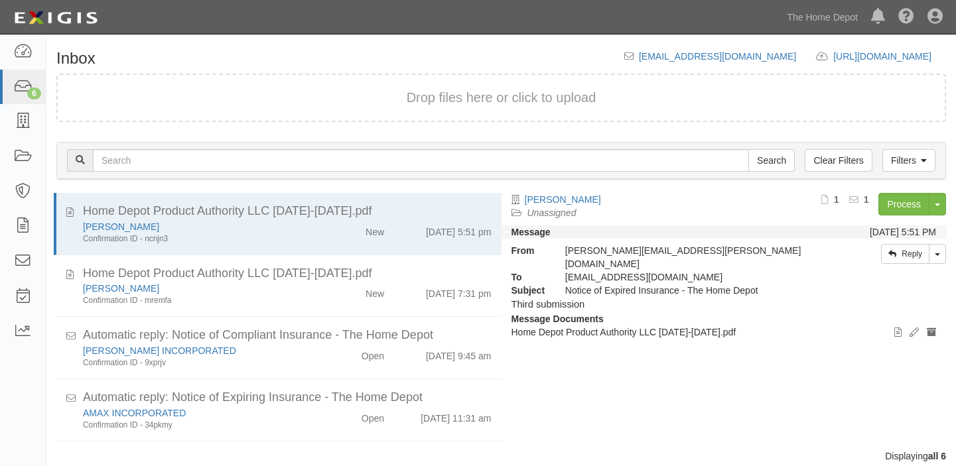
scroll to position [15, 0]
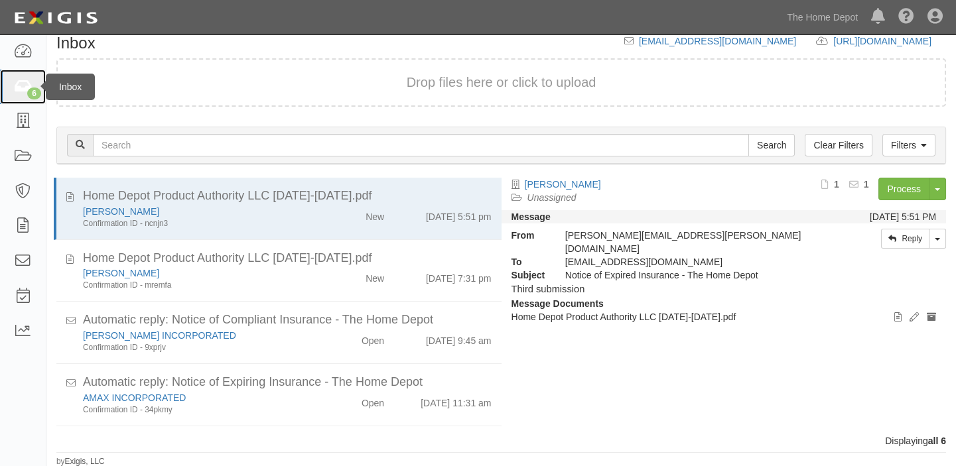
click at [40, 78] on link "6" at bounding box center [23, 87] width 46 height 35
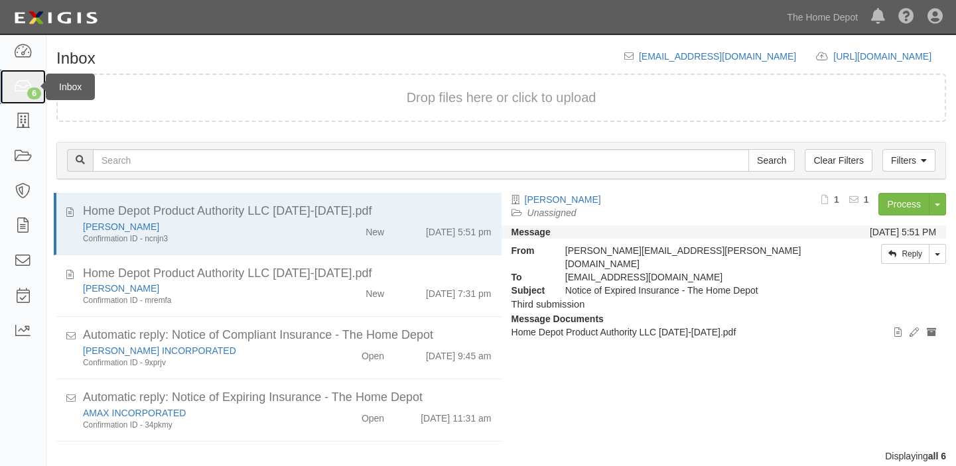
click at [36, 81] on link "6" at bounding box center [23, 87] width 46 height 35
click at [7, 91] on link "6" at bounding box center [23, 87] width 46 height 35
click at [39, 86] on link "6" at bounding box center [23, 87] width 46 height 35
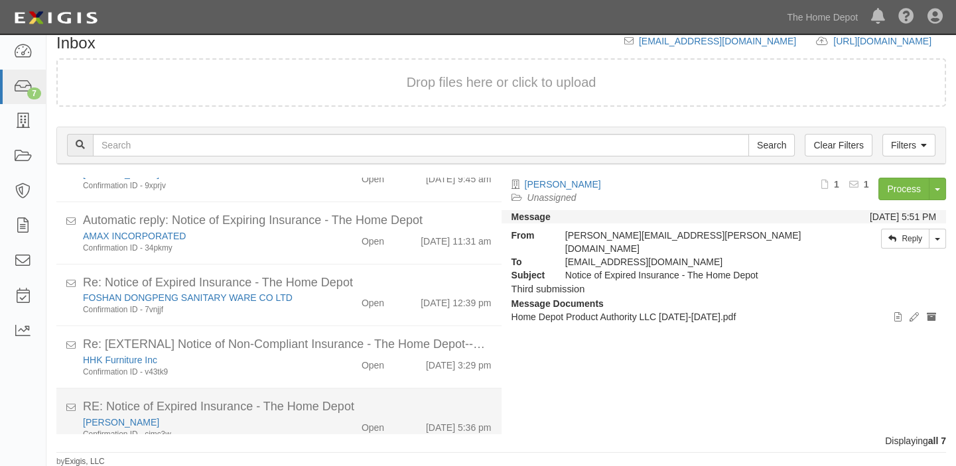
scroll to position [184, 0]
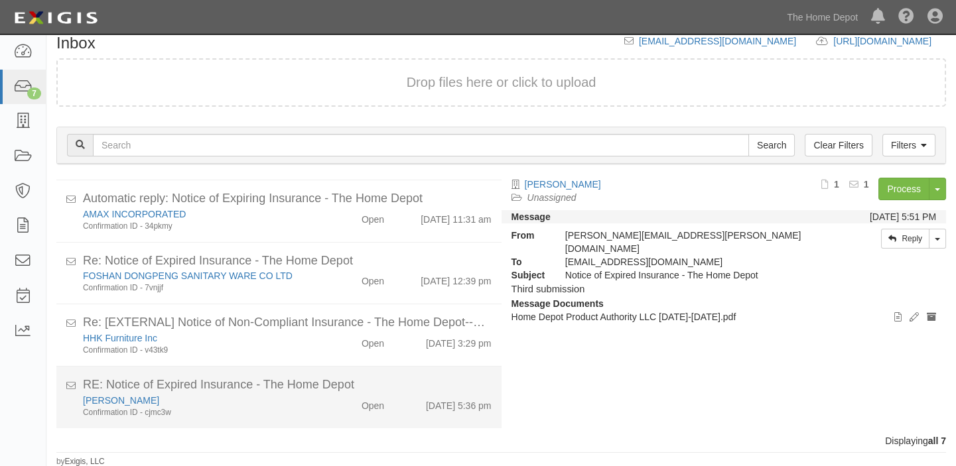
click at [401, 405] on div "[DATE] 5:36 pm" at bounding box center [447, 403] width 107 height 19
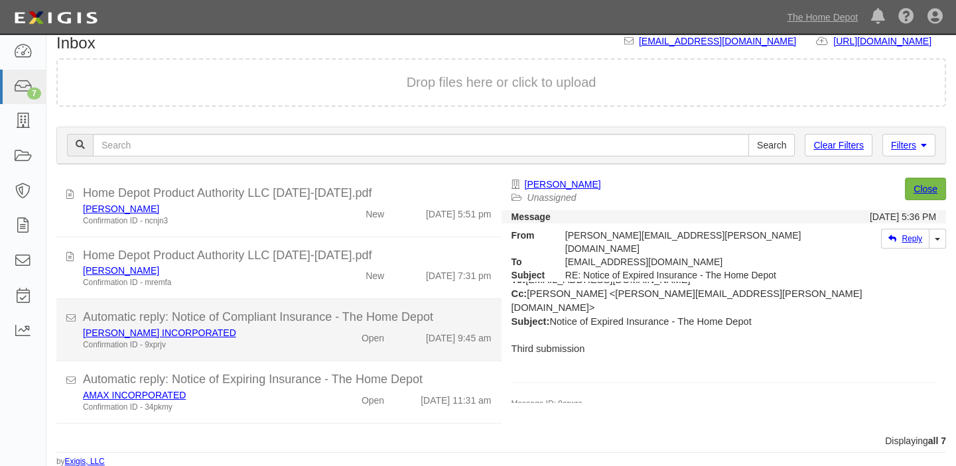
scroll to position [0, 0]
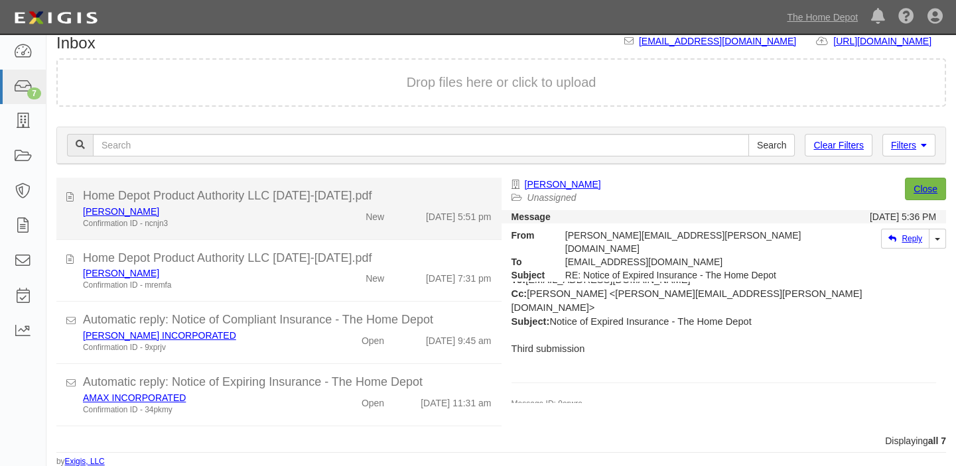
click at [283, 237] on li "Home Depot Product Authority LLC 2025-2026.pdf BARRETTE Confirmation ID - ncnjn…" at bounding box center [278, 209] width 445 height 62
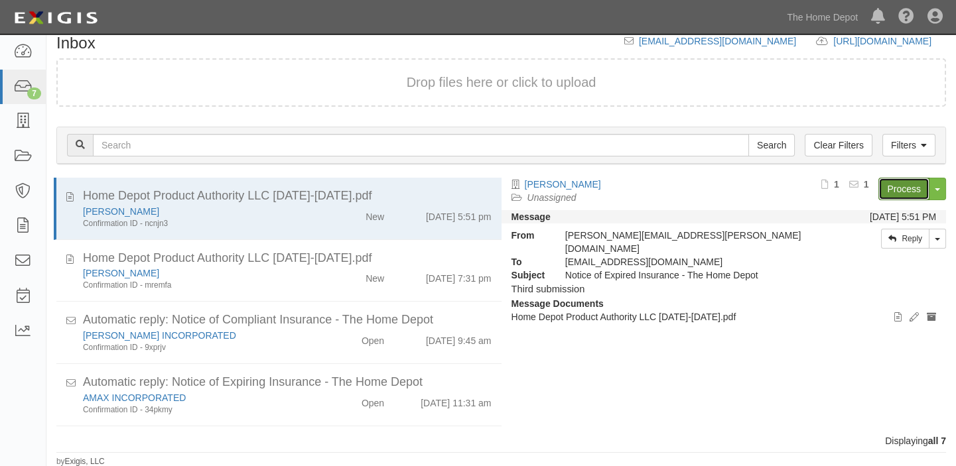
click at [915, 184] on link "Process" at bounding box center [903, 189] width 51 height 23
click at [0, 90] on link "7" at bounding box center [23, 87] width 46 height 35
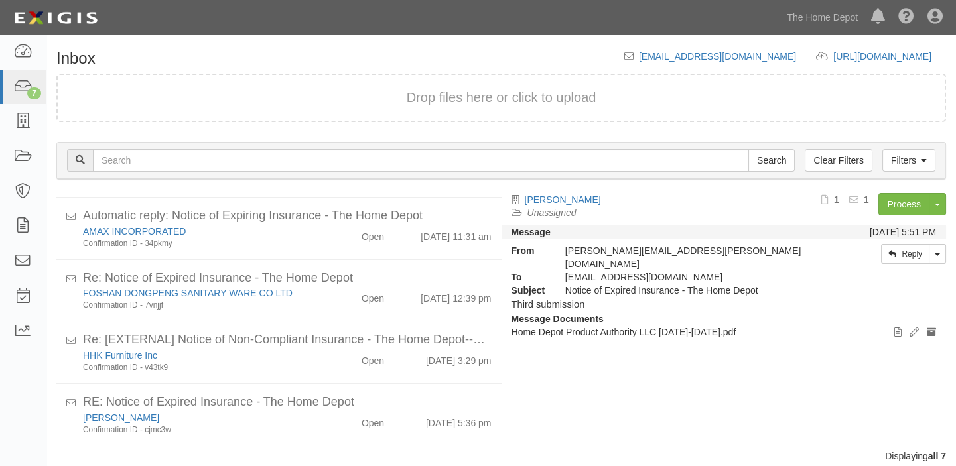
scroll to position [184, 0]
click at [17, 84] on icon at bounding box center [22, 87] width 19 height 15
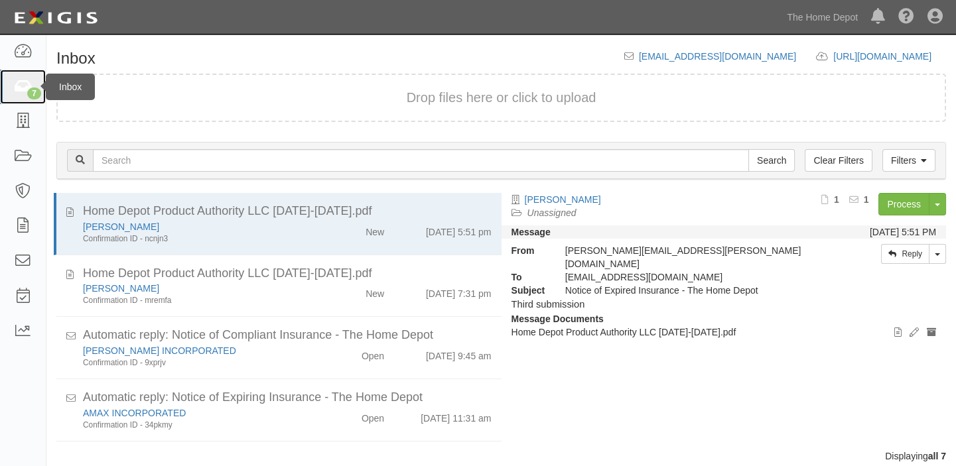
click at [6, 79] on link "7" at bounding box center [23, 87] width 46 height 35
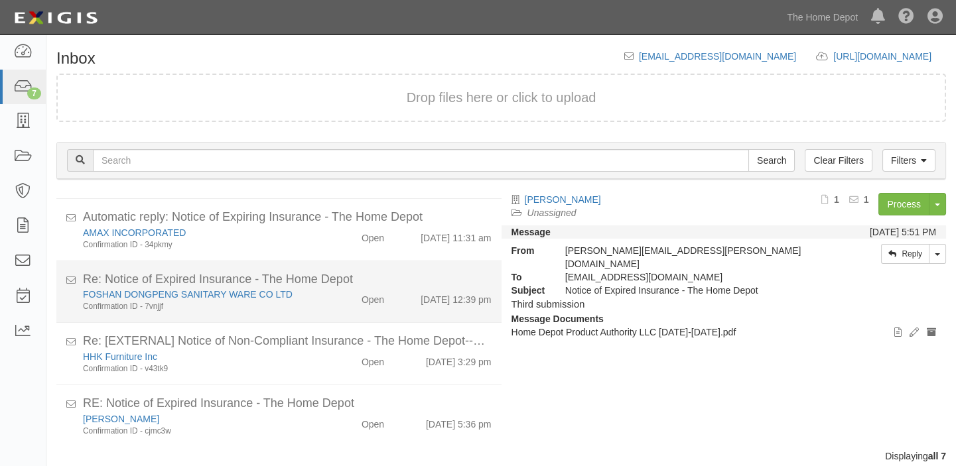
scroll to position [184, 0]
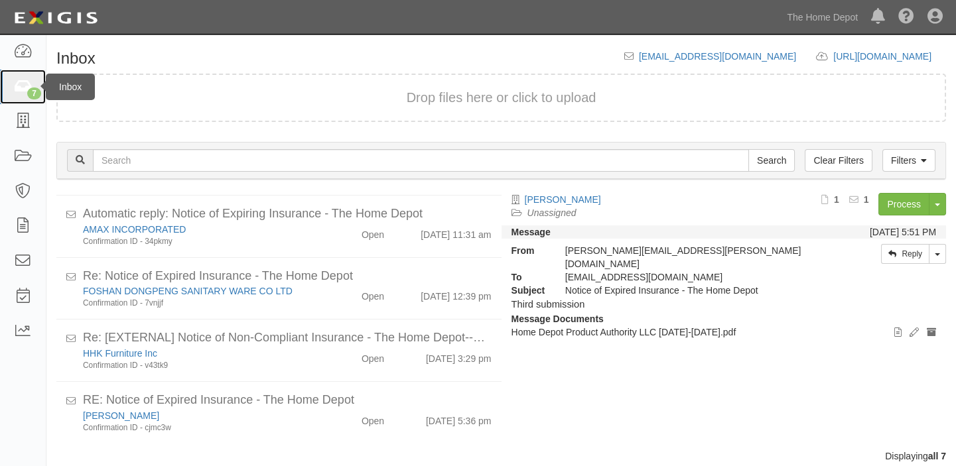
click at [1, 81] on link "7" at bounding box center [23, 87] width 46 height 35
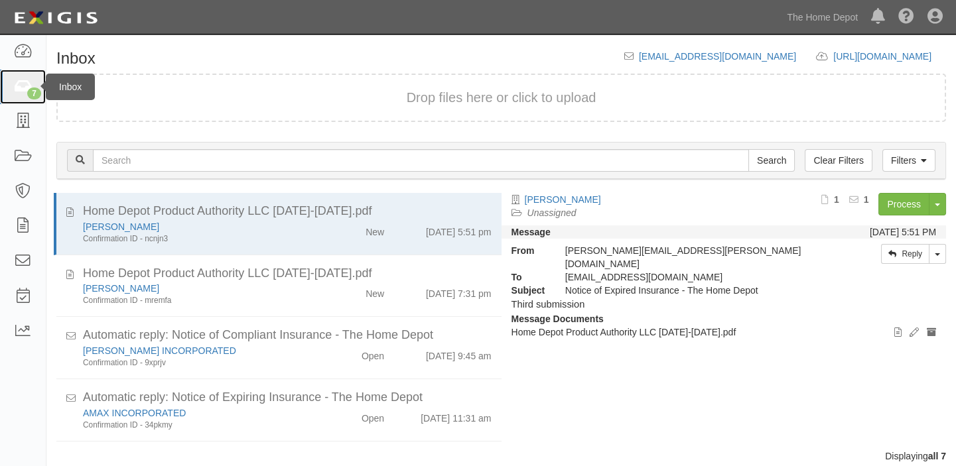
click at [23, 80] on icon at bounding box center [22, 87] width 19 height 15
click at [0, 91] on link "7" at bounding box center [23, 87] width 46 height 35
